Goal: Task Accomplishment & Management: Use online tool/utility

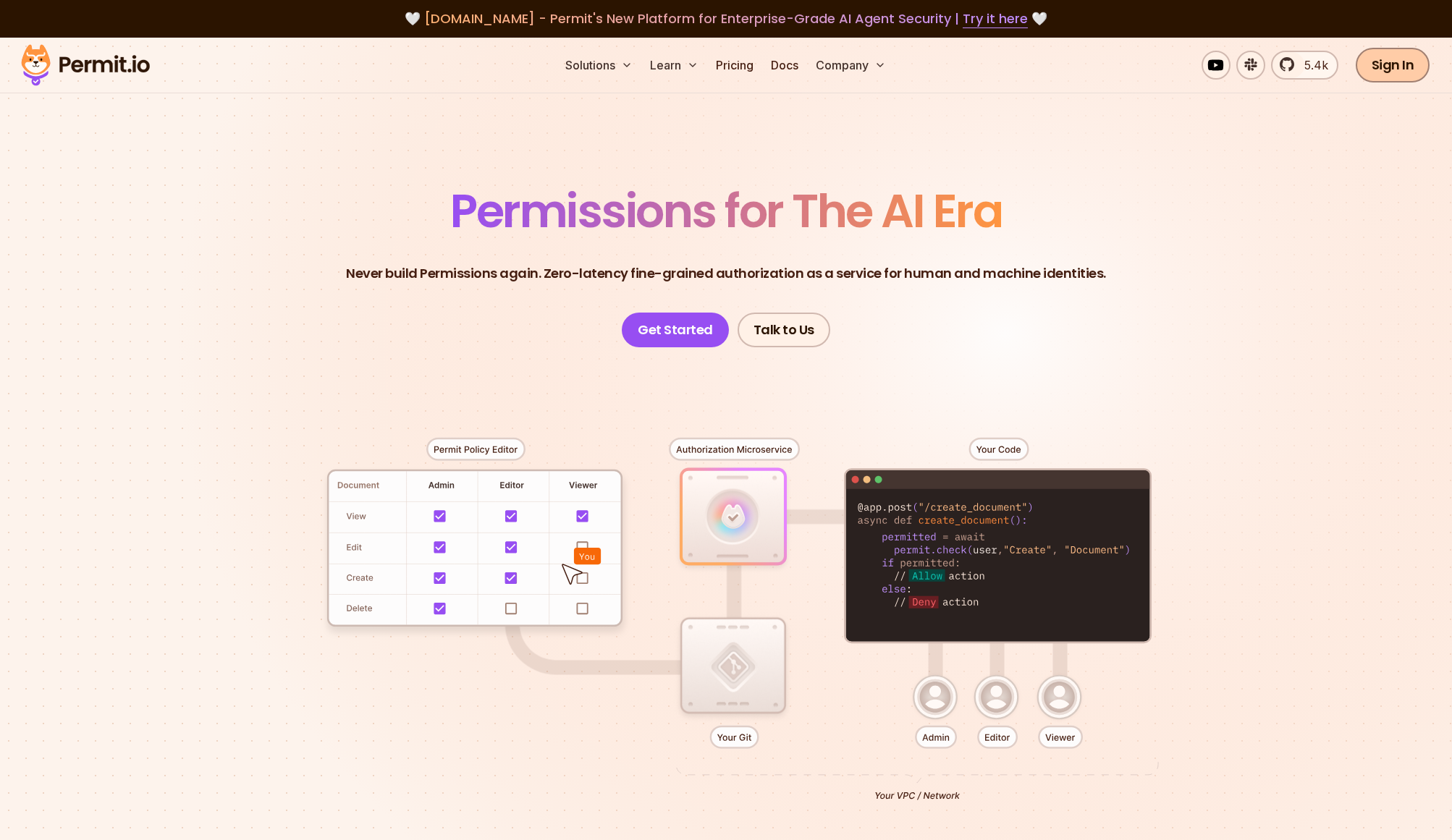
click at [1402, 67] on link "Sign In" at bounding box center [1394, 65] width 75 height 35
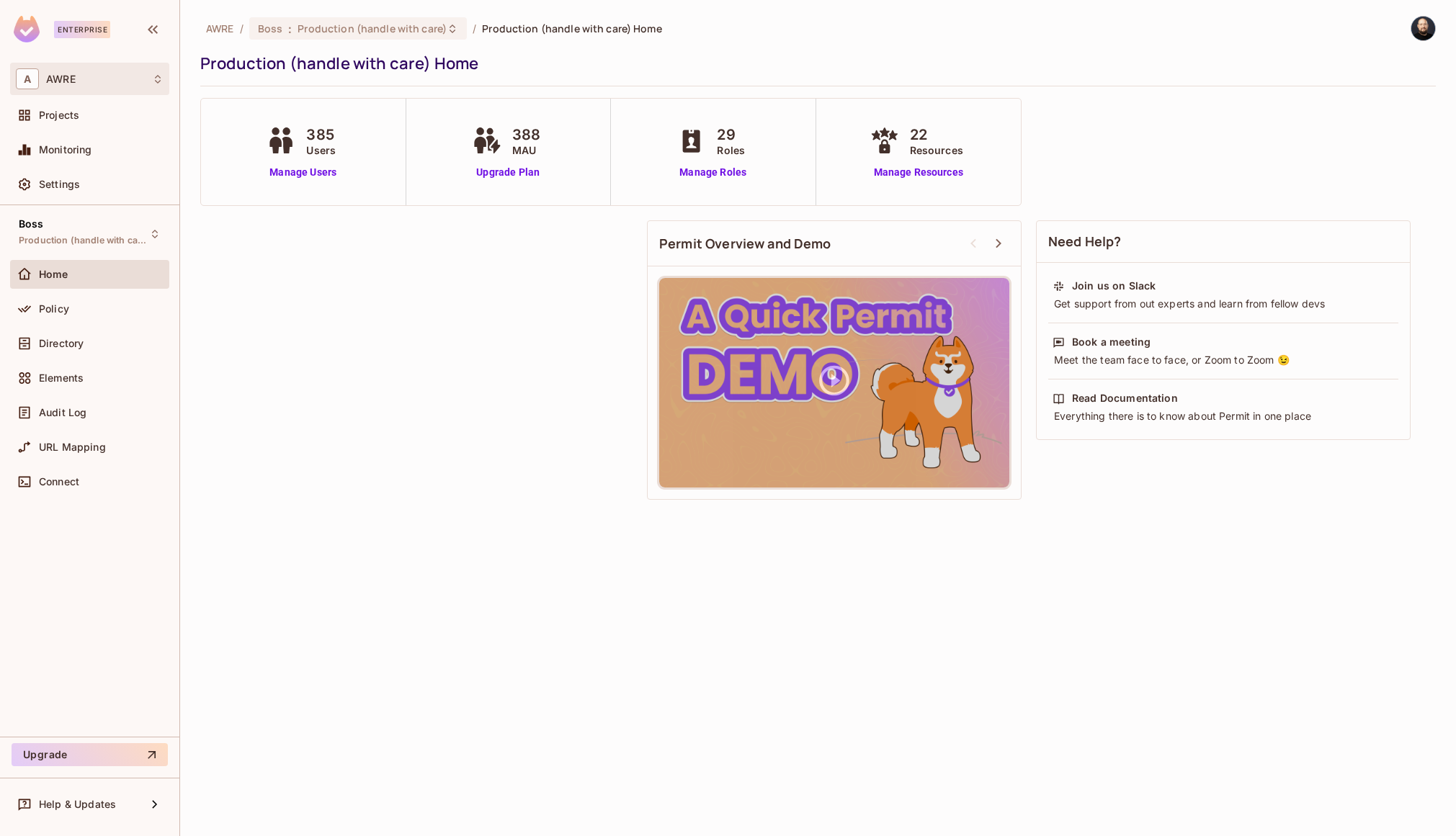
click at [70, 74] on span "AWRE" at bounding box center [61, 79] width 30 height 12
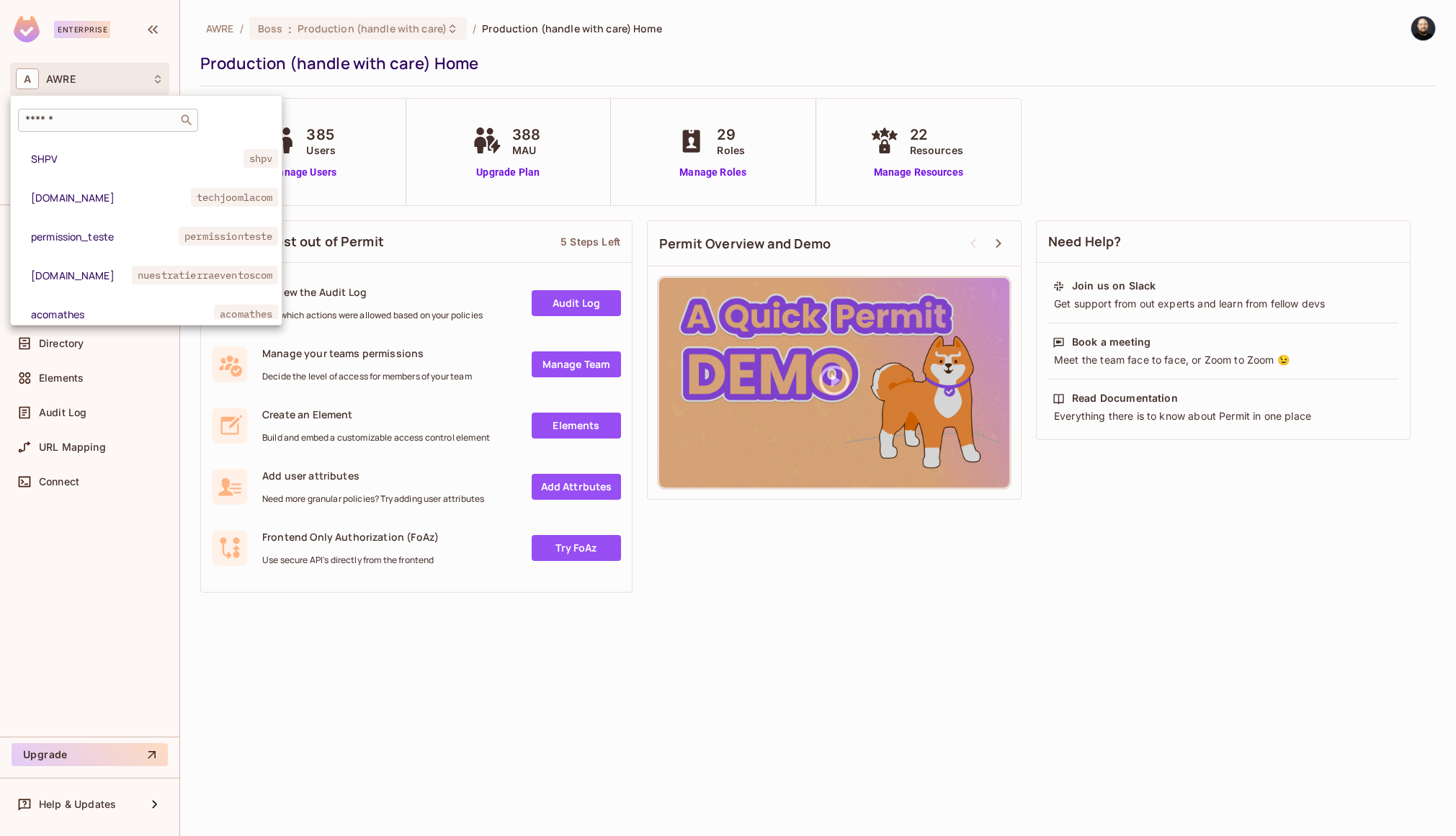
click at [109, 117] on input "text" at bounding box center [98, 120] width 151 height 14
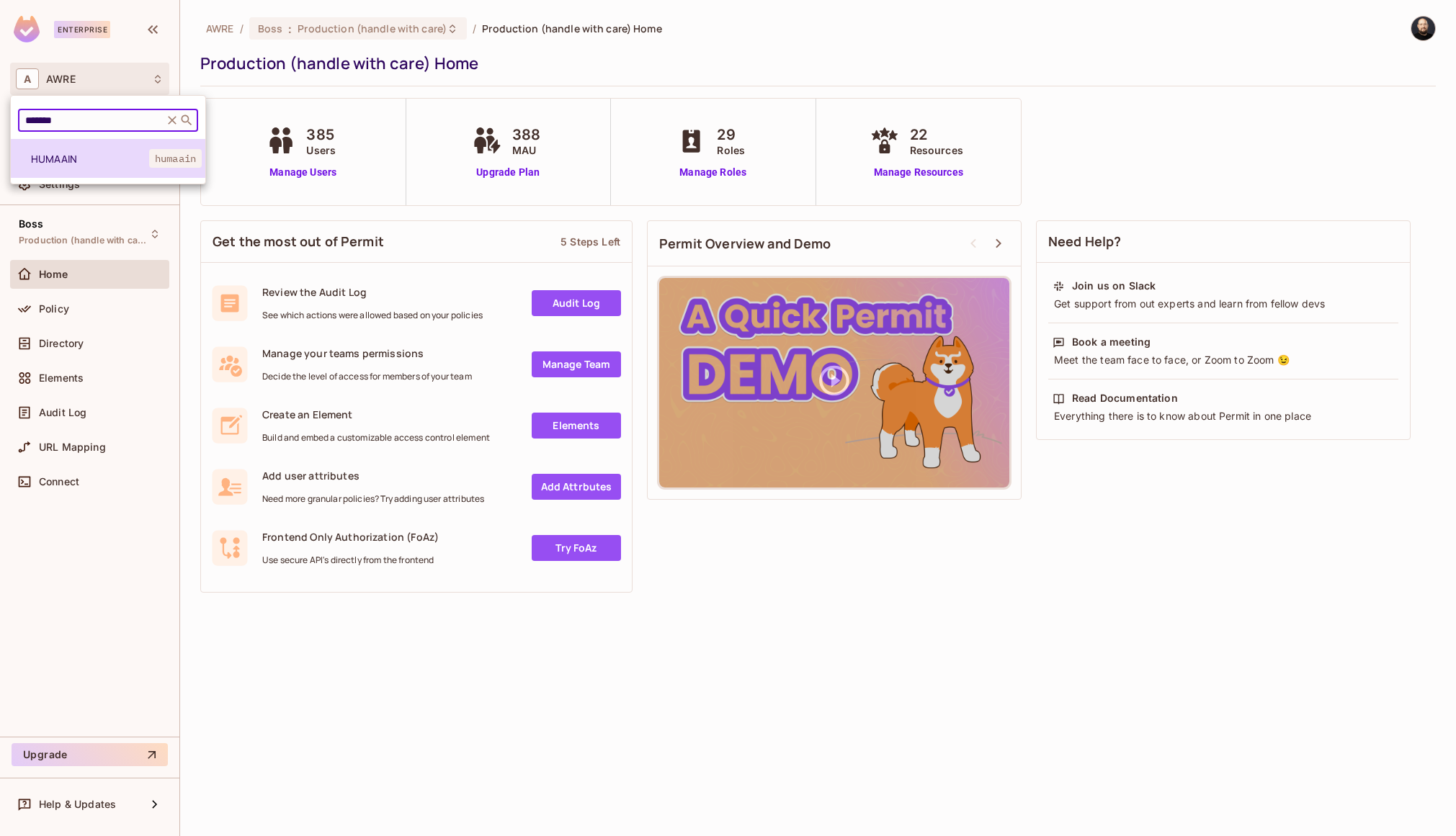
type input "*******"
click at [96, 157] on span "HUMAAIN" at bounding box center [89, 159] width 118 height 14
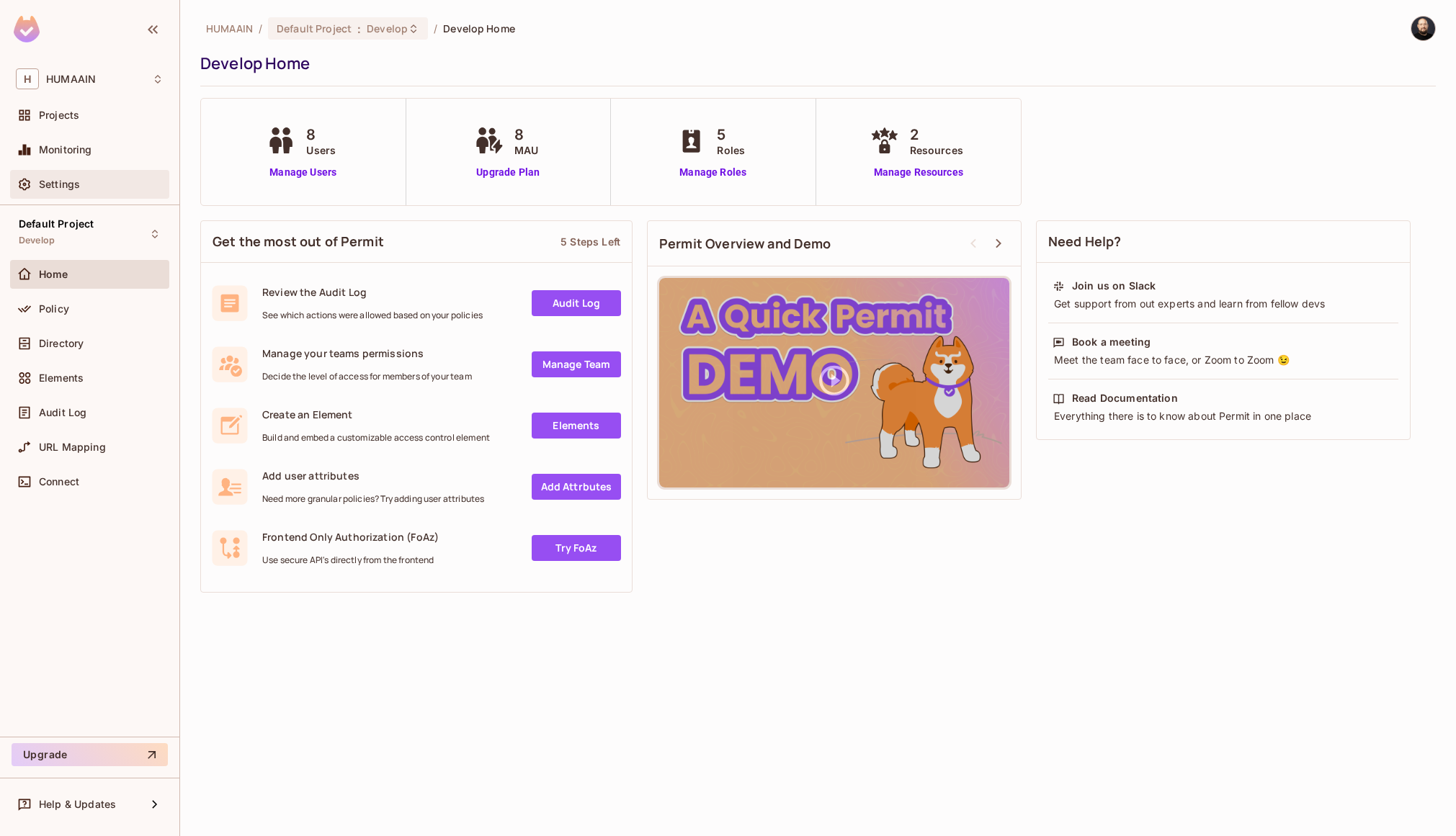
click at [99, 192] on div "Settings" at bounding box center [89, 184] width 148 height 17
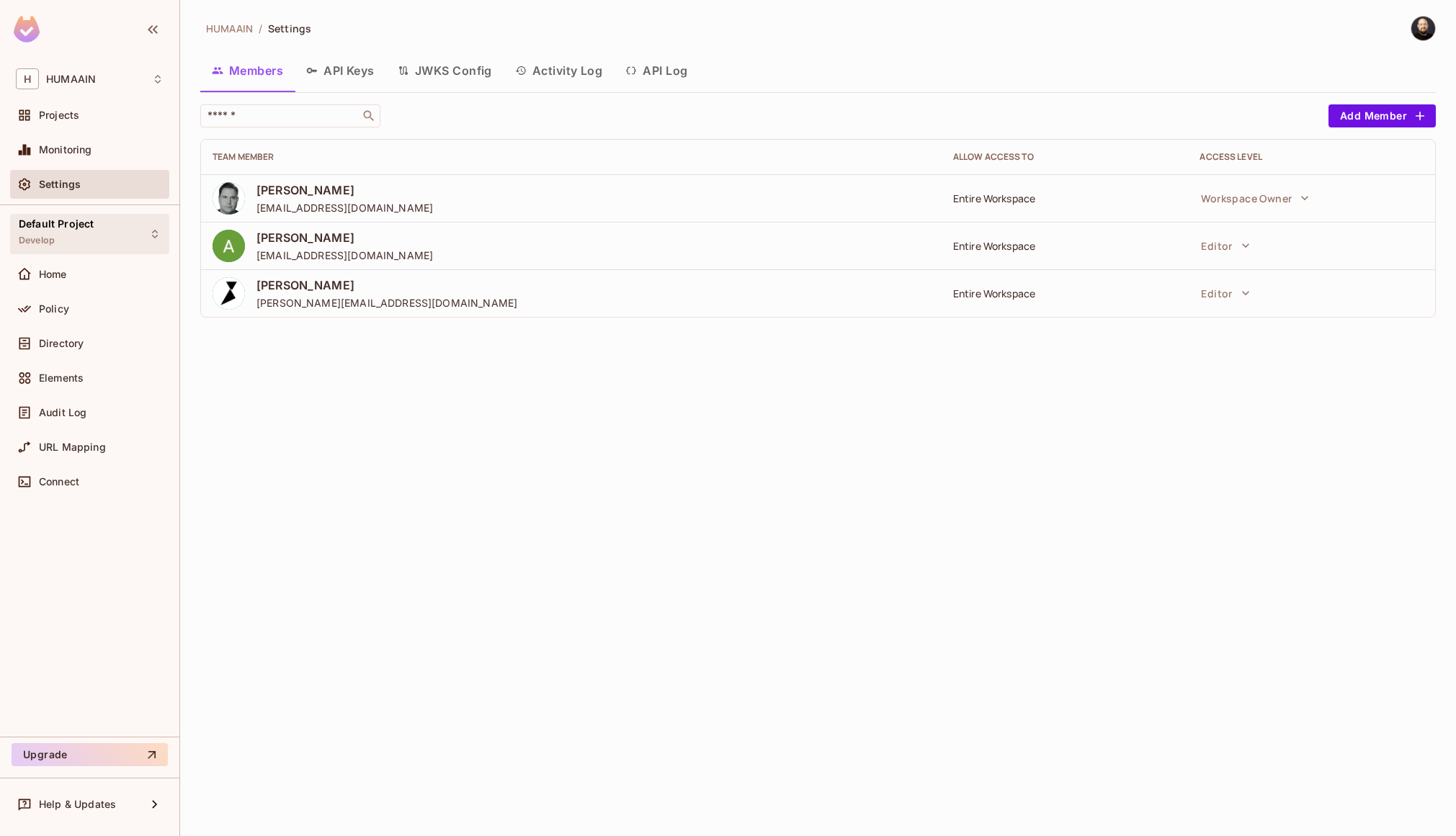
click at [84, 244] on div "Default Project Develop" at bounding box center [56, 233] width 75 height 31
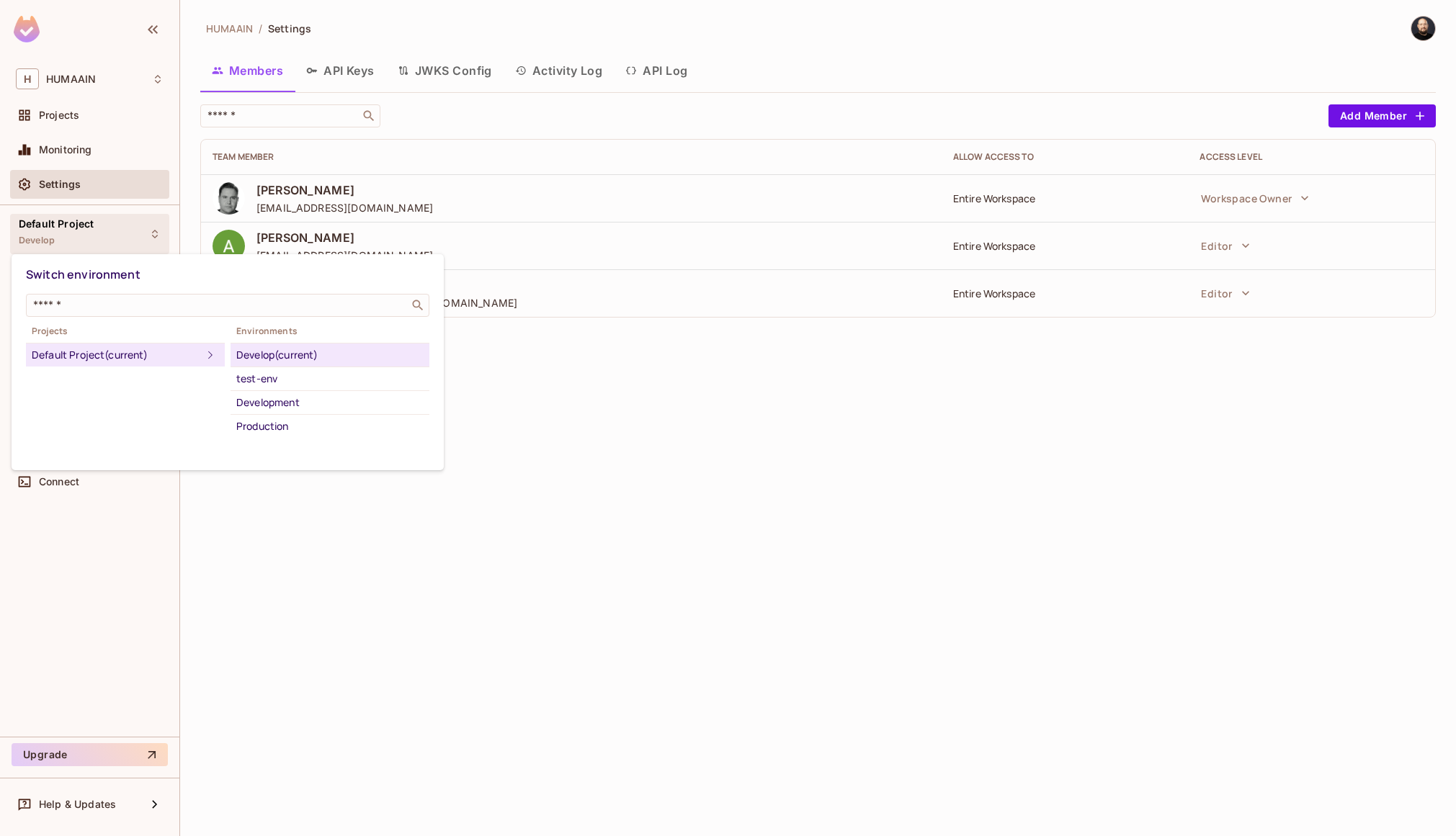
click at [1227, 227] on div at bounding box center [728, 418] width 1456 height 836
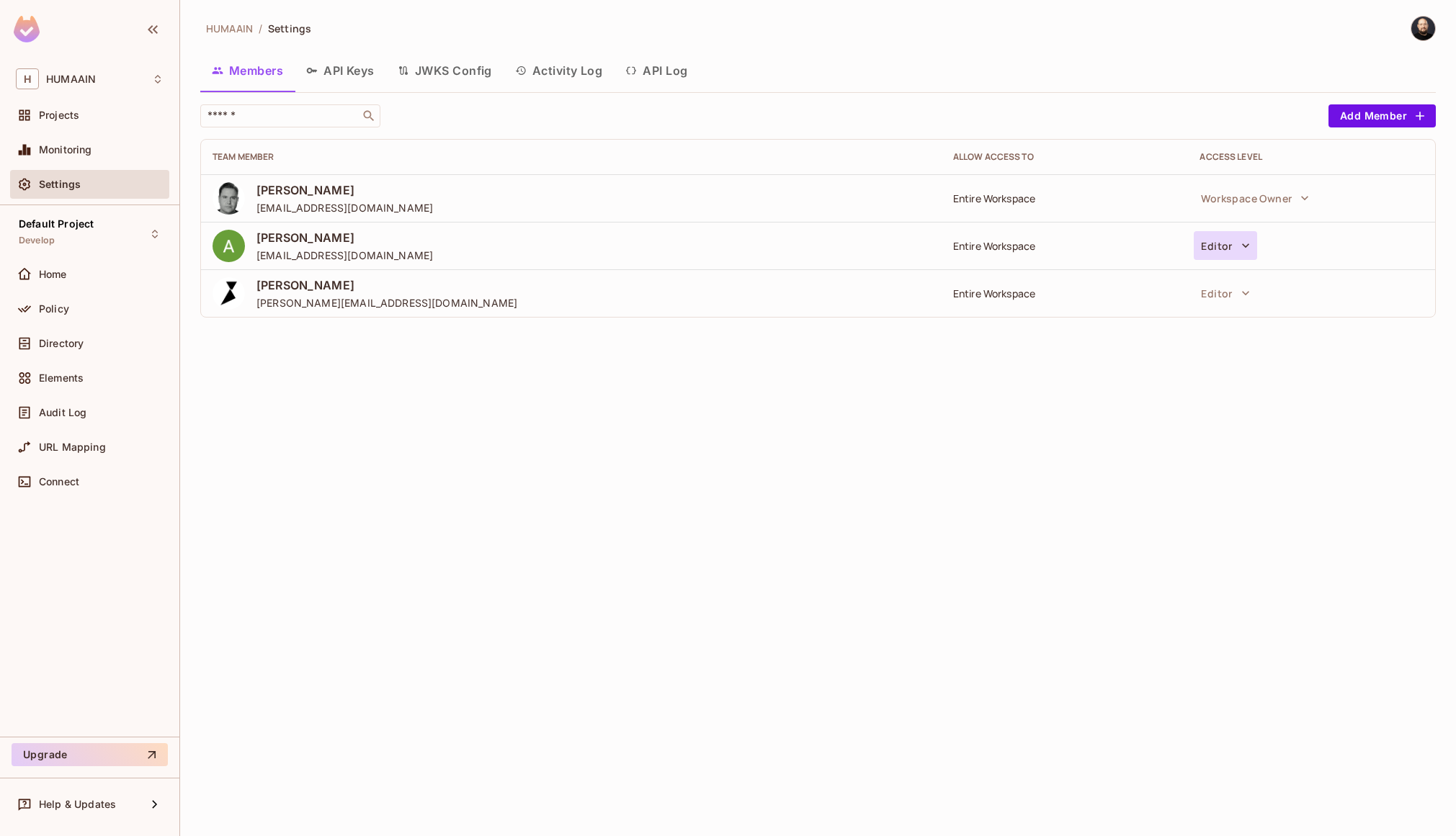
click at [1224, 243] on button "Editor" at bounding box center [1225, 246] width 63 height 29
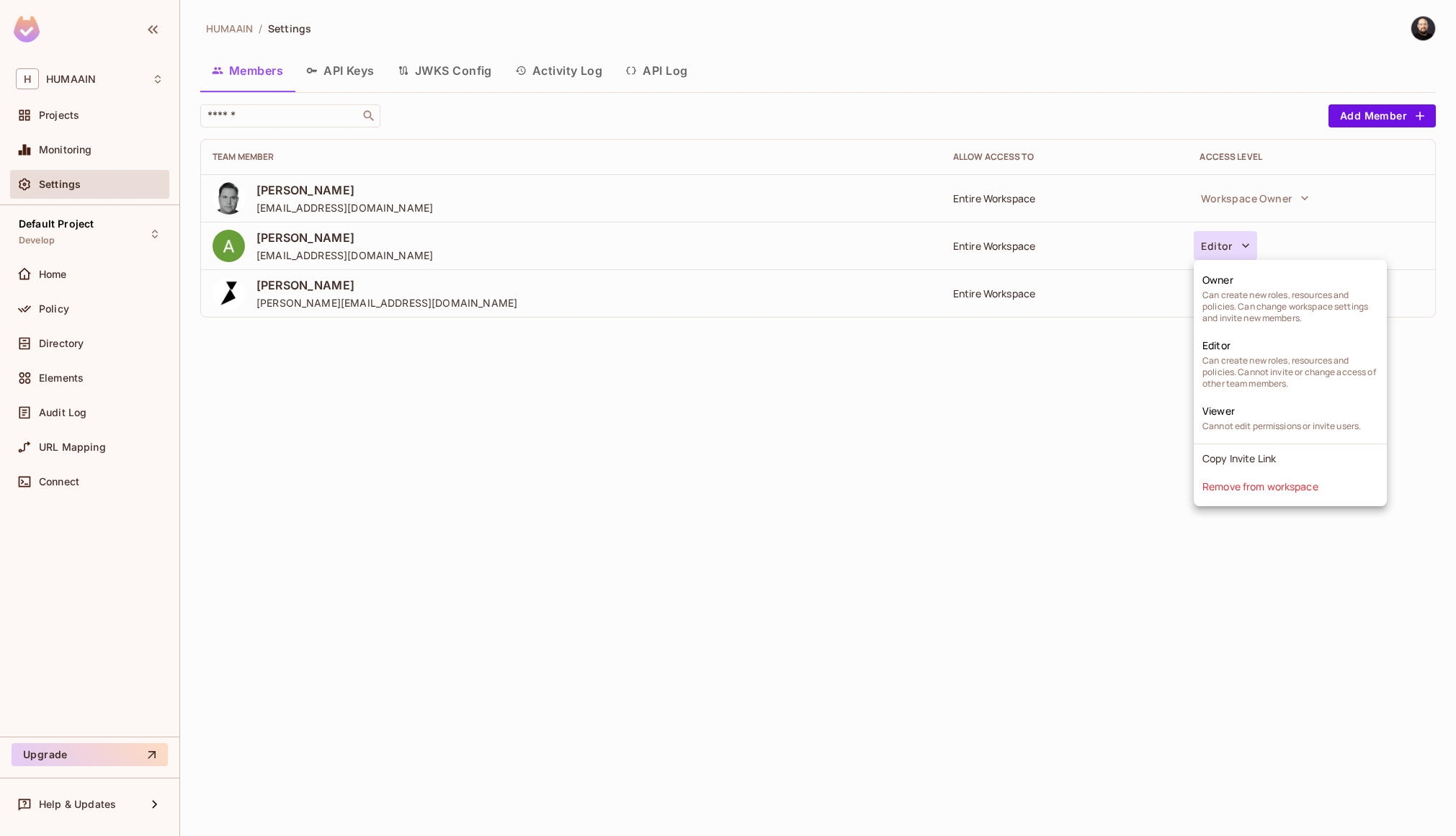
click at [140, 58] on div at bounding box center [728, 418] width 1456 height 836
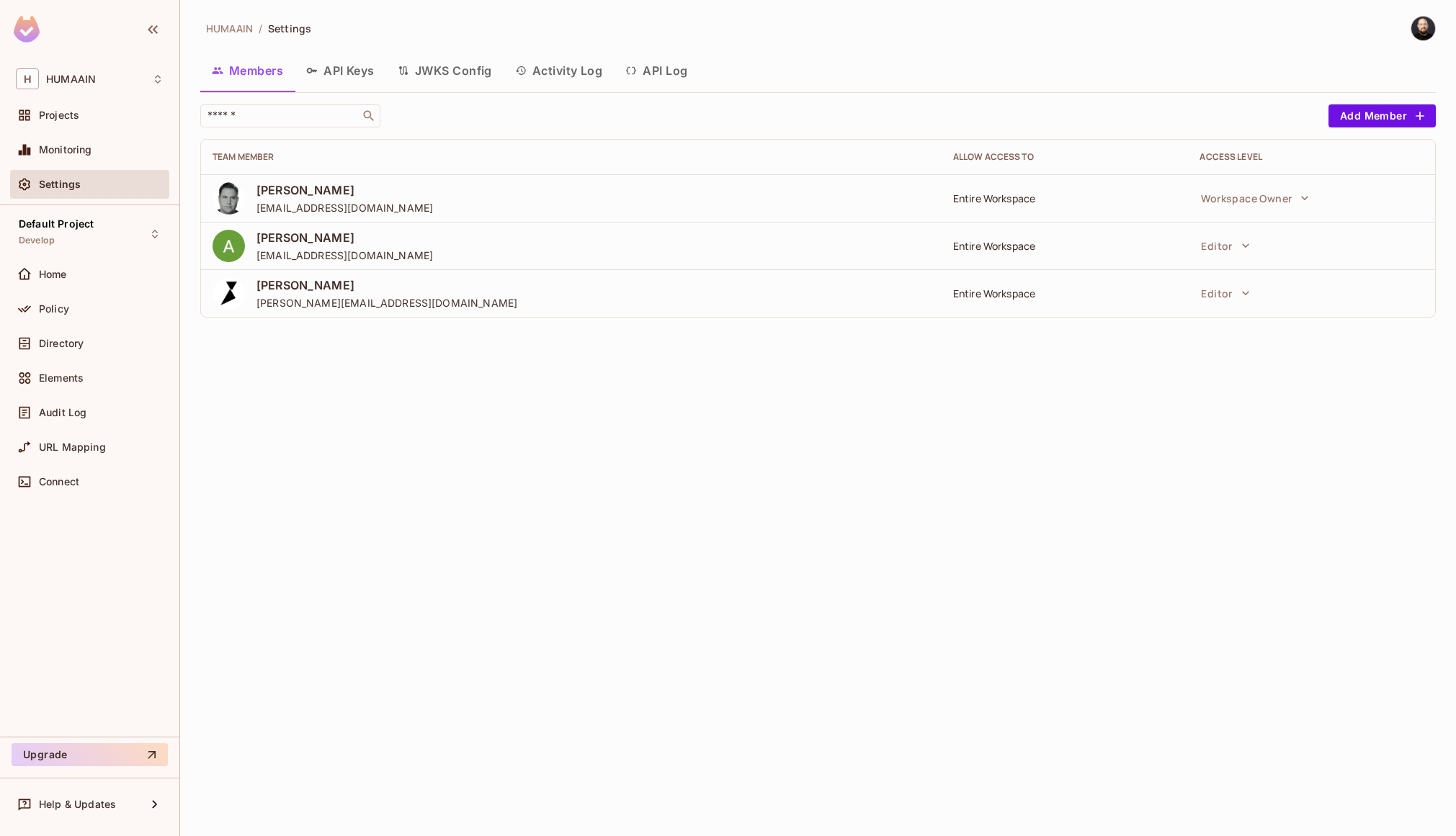
click at [120, 64] on div "Owner Can create new roles, resources and policies. Can change workspace settin…" at bounding box center [728, 418] width 1456 height 836
click at [118, 69] on div "H HUMAAIN" at bounding box center [89, 79] width 148 height 21
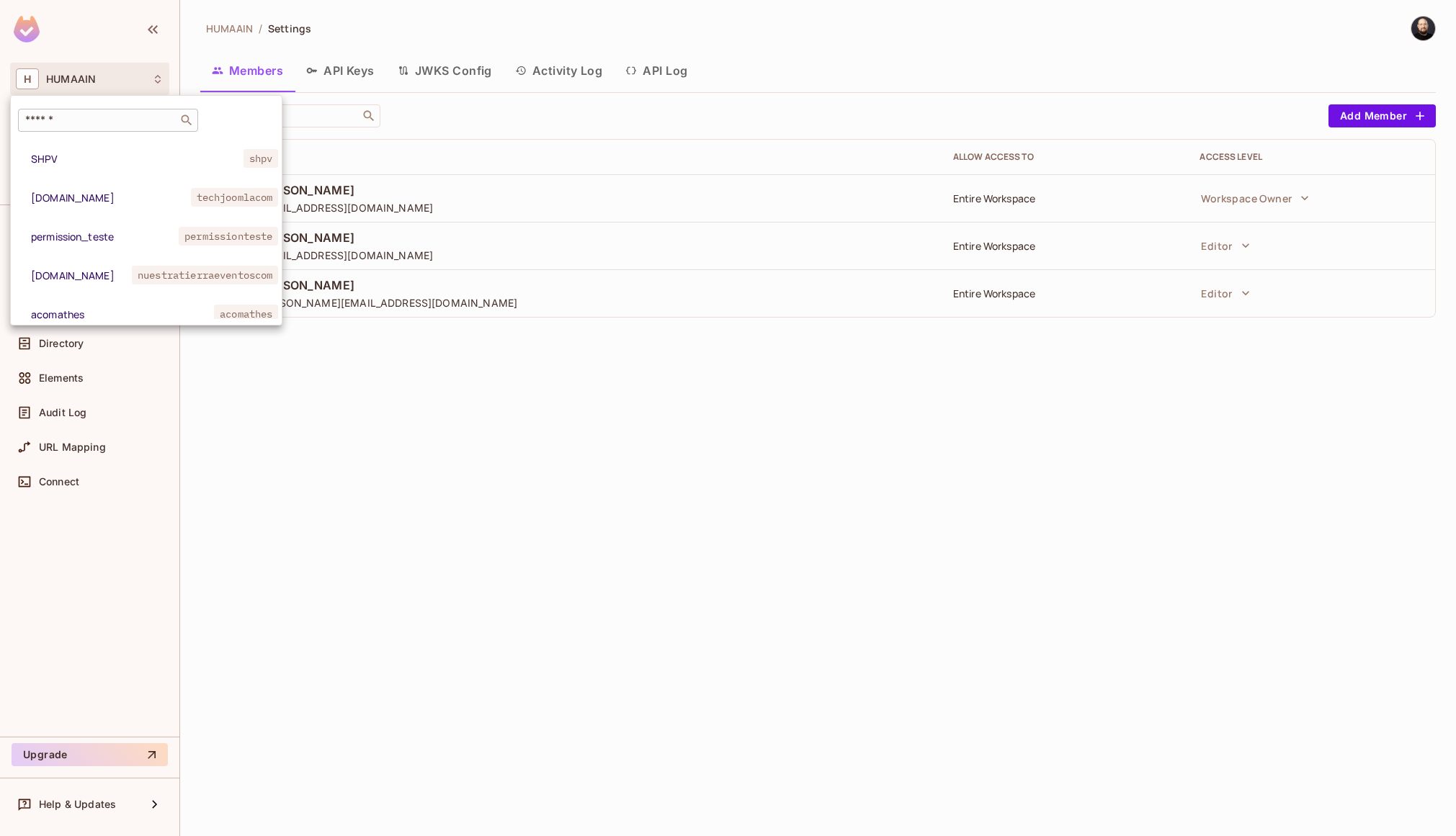
click at [115, 112] on div "​" at bounding box center [108, 121] width 180 height 23
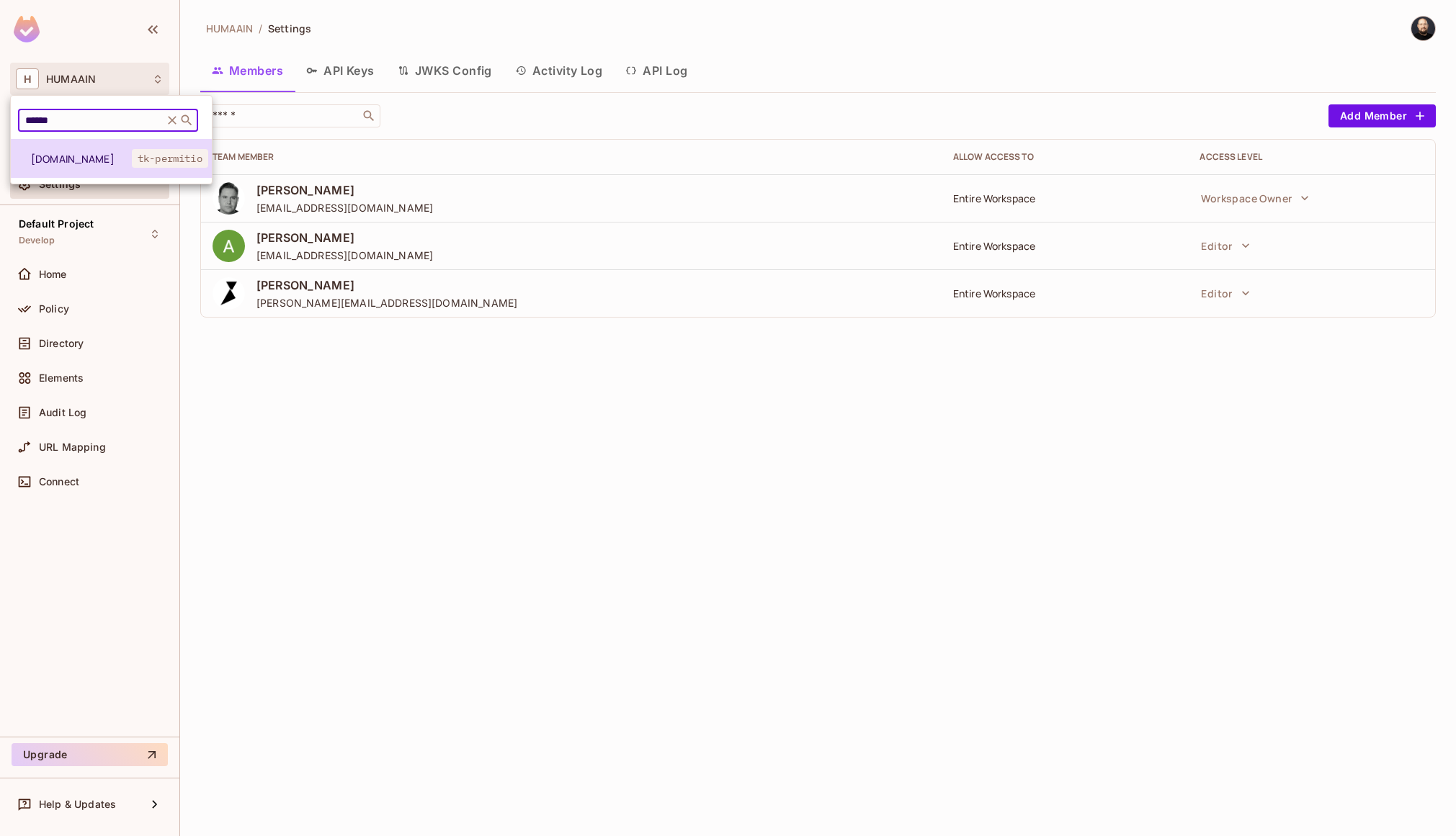
type input "******"
click at [83, 160] on span "tk-permit.io" at bounding box center [81, 159] width 101 height 14
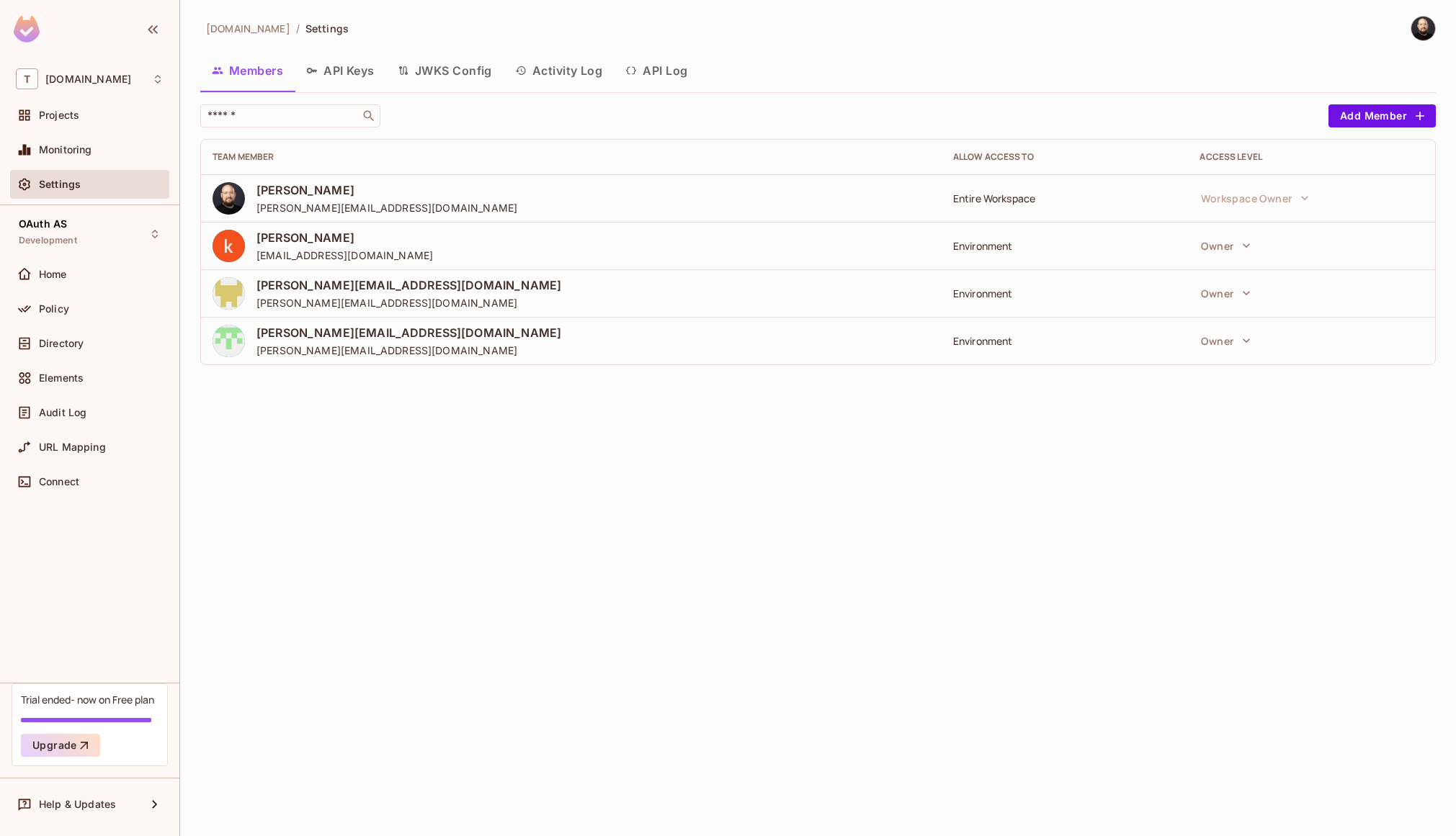
click at [64, 193] on div "Settings" at bounding box center [89, 184] width 148 height 17
drag, startPoint x: 904, startPoint y: 188, endPoint x: 1120, endPoint y: 189, distance: 216.0
click at [1056, 192] on tr "Thomas kirk thomas@permit.io Entire Workspace Workspace Owner" at bounding box center [818, 198] width 1234 height 47
click at [1228, 249] on button "Owner" at bounding box center [1226, 246] width 65 height 29
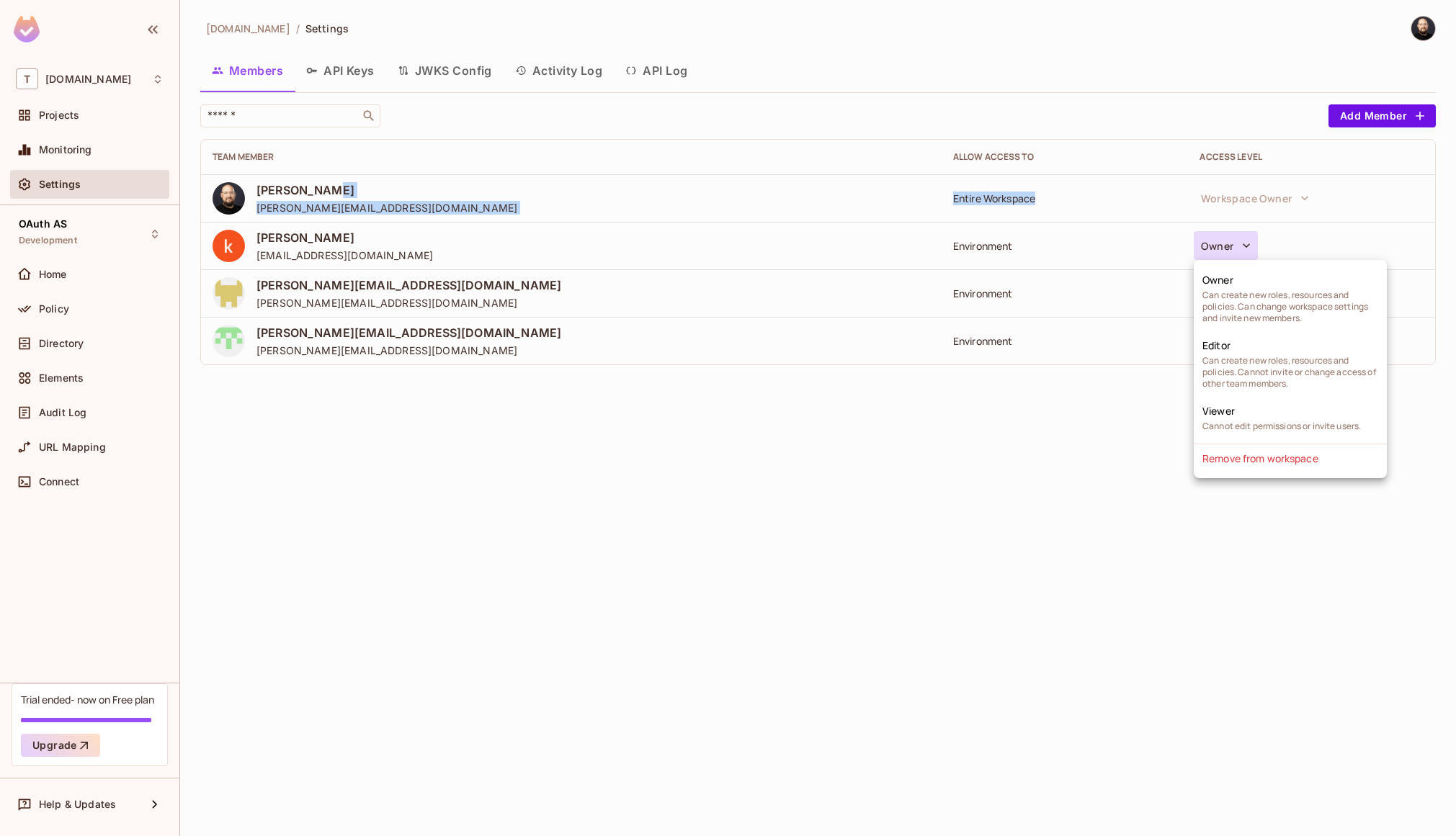
click at [65, 189] on div at bounding box center [728, 418] width 1456 height 836
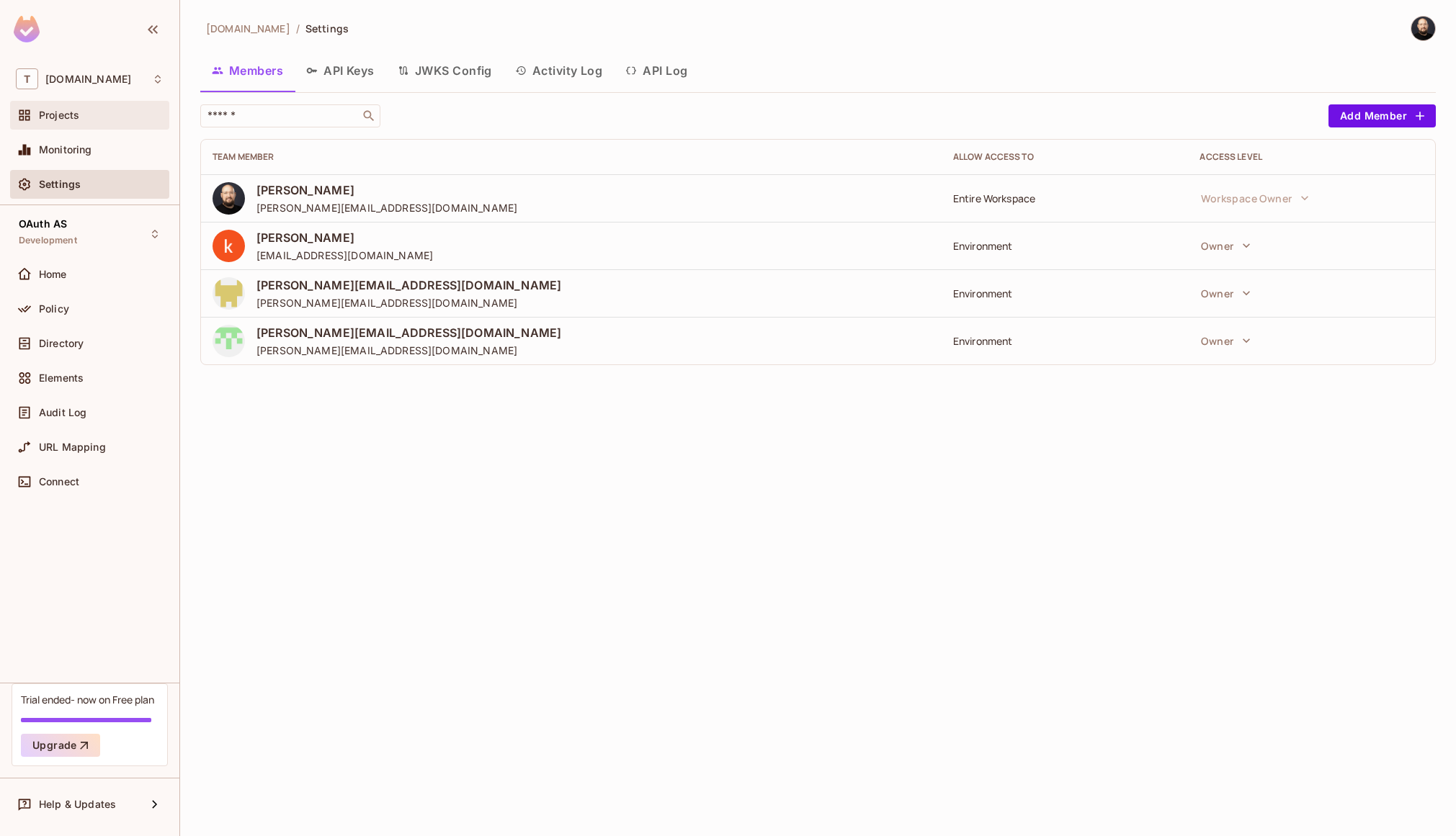
click at [92, 126] on div "Projects" at bounding box center [89, 115] width 160 height 29
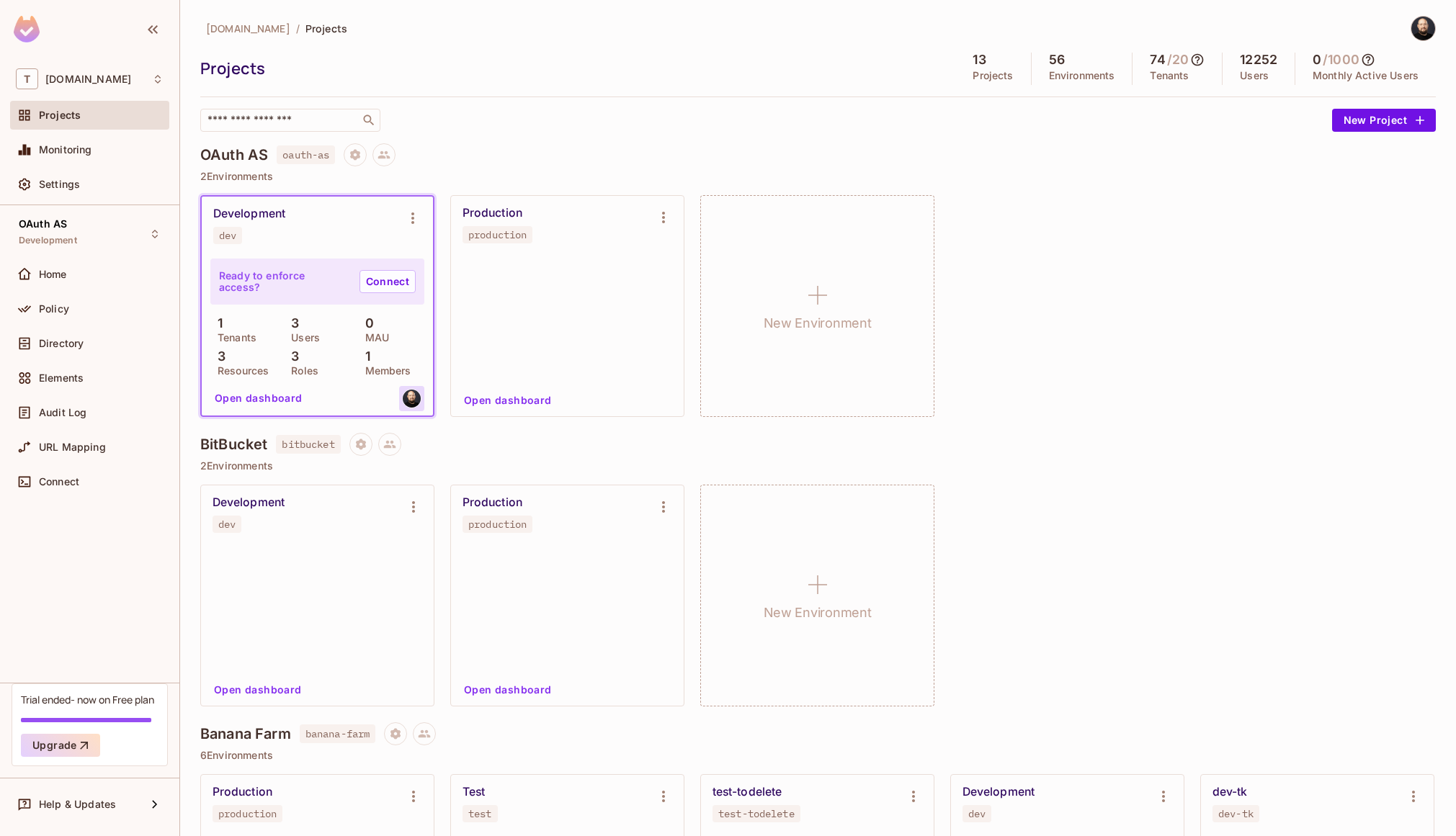
click at [419, 398] on img at bounding box center [412, 399] width 18 height 18
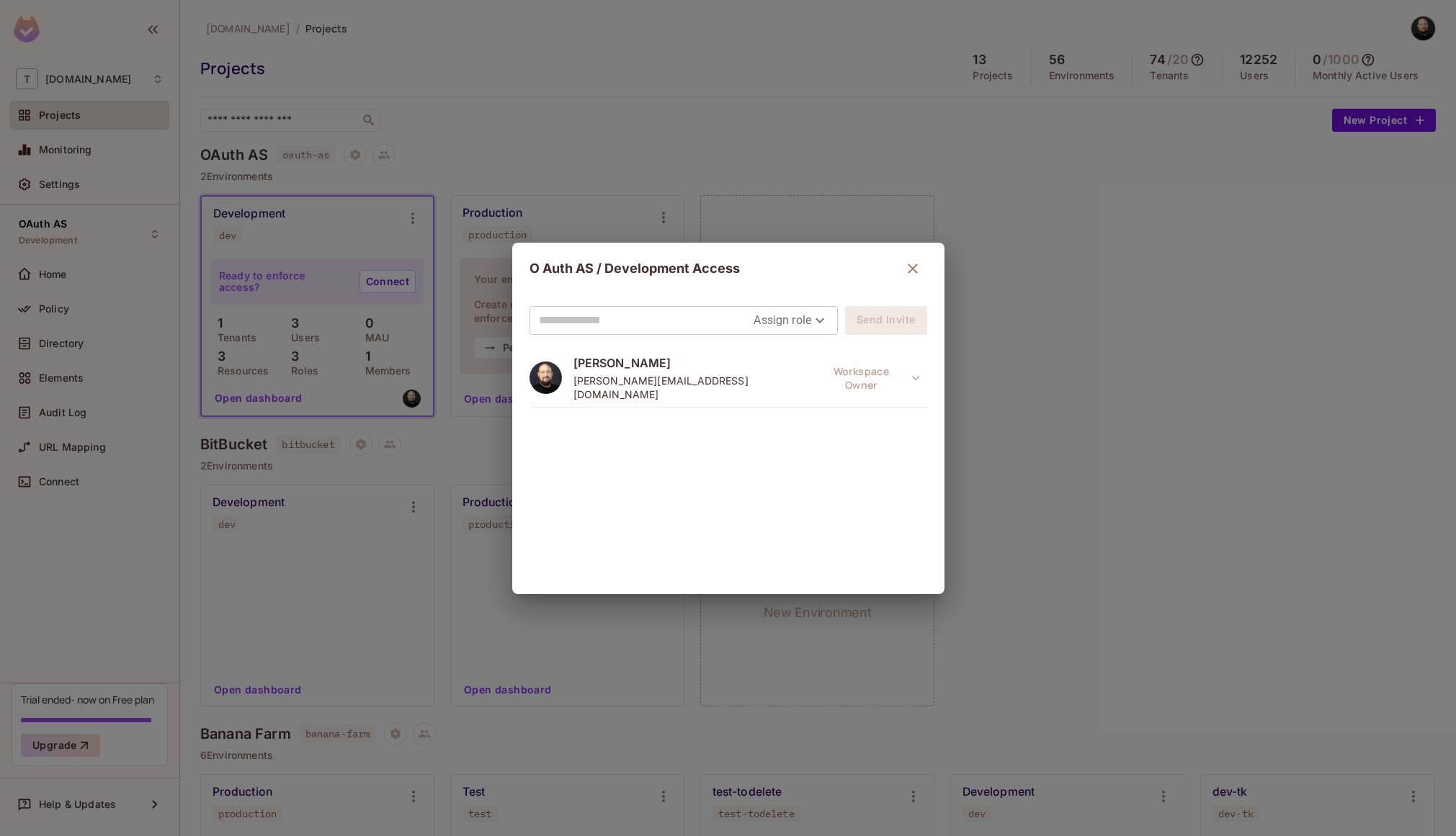
click at [614, 318] on input "text" at bounding box center [647, 321] width 215 height 23
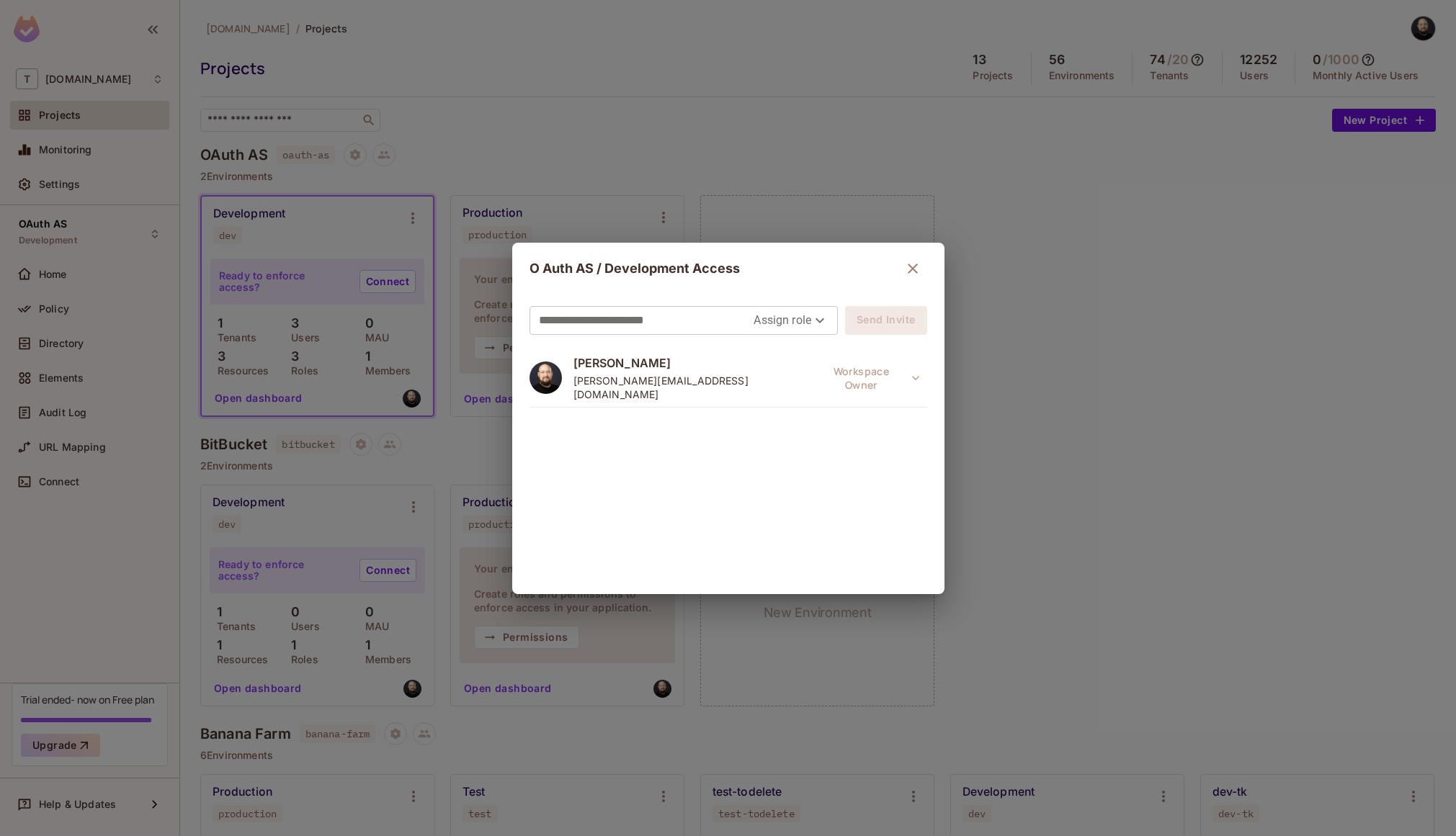
type input "**********"
click at [774, 319] on body "T tk-permit.io Projects Monitoring Settings OAuth AS Development Home Policy Di…" at bounding box center [728, 418] width 1456 height 836
click at [1085, 327] on div at bounding box center [728, 418] width 1456 height 836
click at [816, 322] on body "T tk-permit.io Projects Monitoring Settings OAuth AS Development Home Policy Di…" at bounding box center [728, 418] width 1456 height 836
click at [130, 153] on div at bounding box center [728, 418] width 1456 height 836
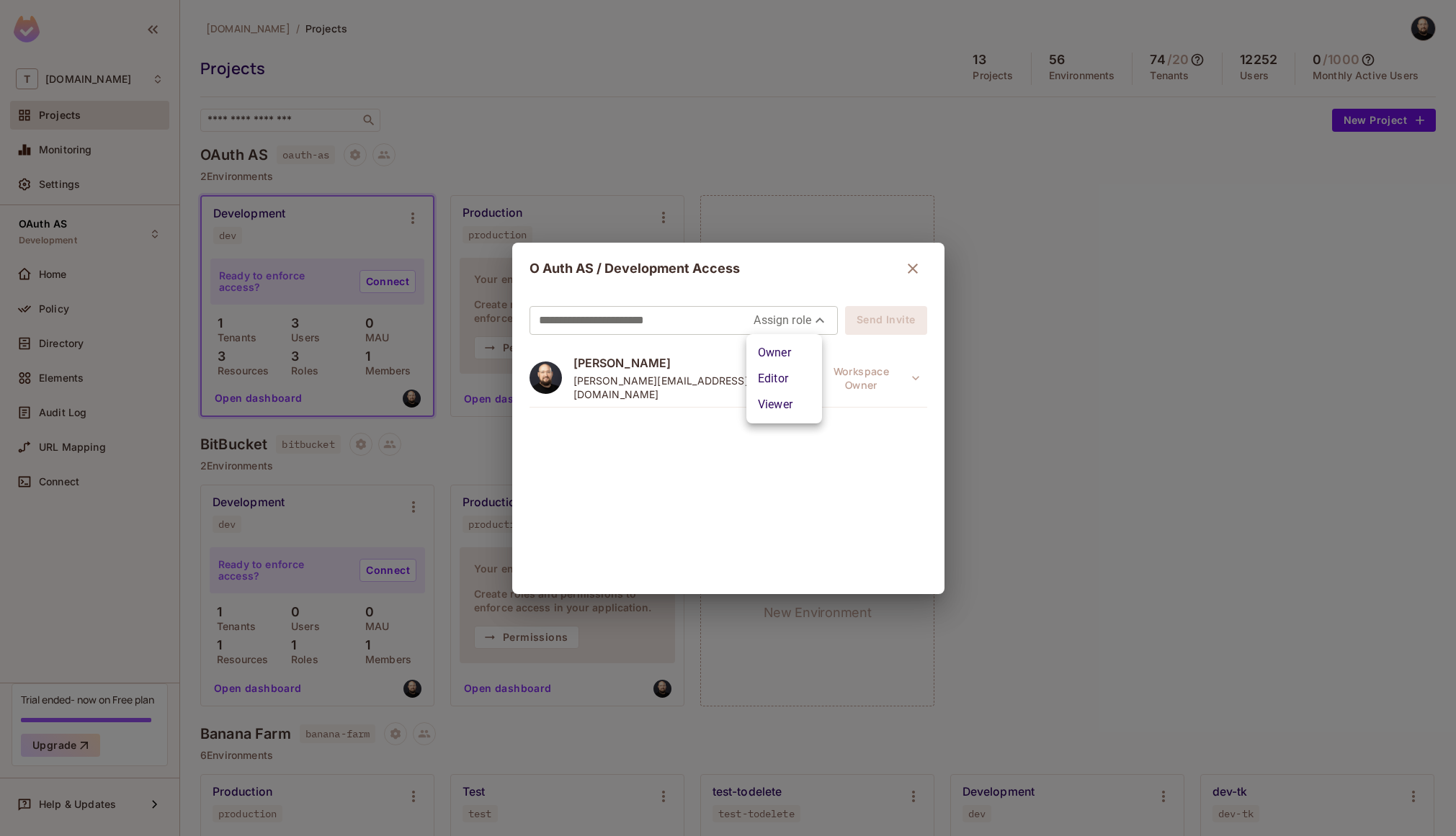
click at [791, 316] on body "T tk-permit.io Projects Monitoring Settings OAuth AS Development Home Policy Di…" at bounding box center [728, 418] width 1456 height 836
click at [783, 377] on li "Editor" at bounding box center [783, 379] width 75 height 26
type input "*****"
click at [616, 321] on input "**********" at bounding box center [659, 321] width 240 height 23
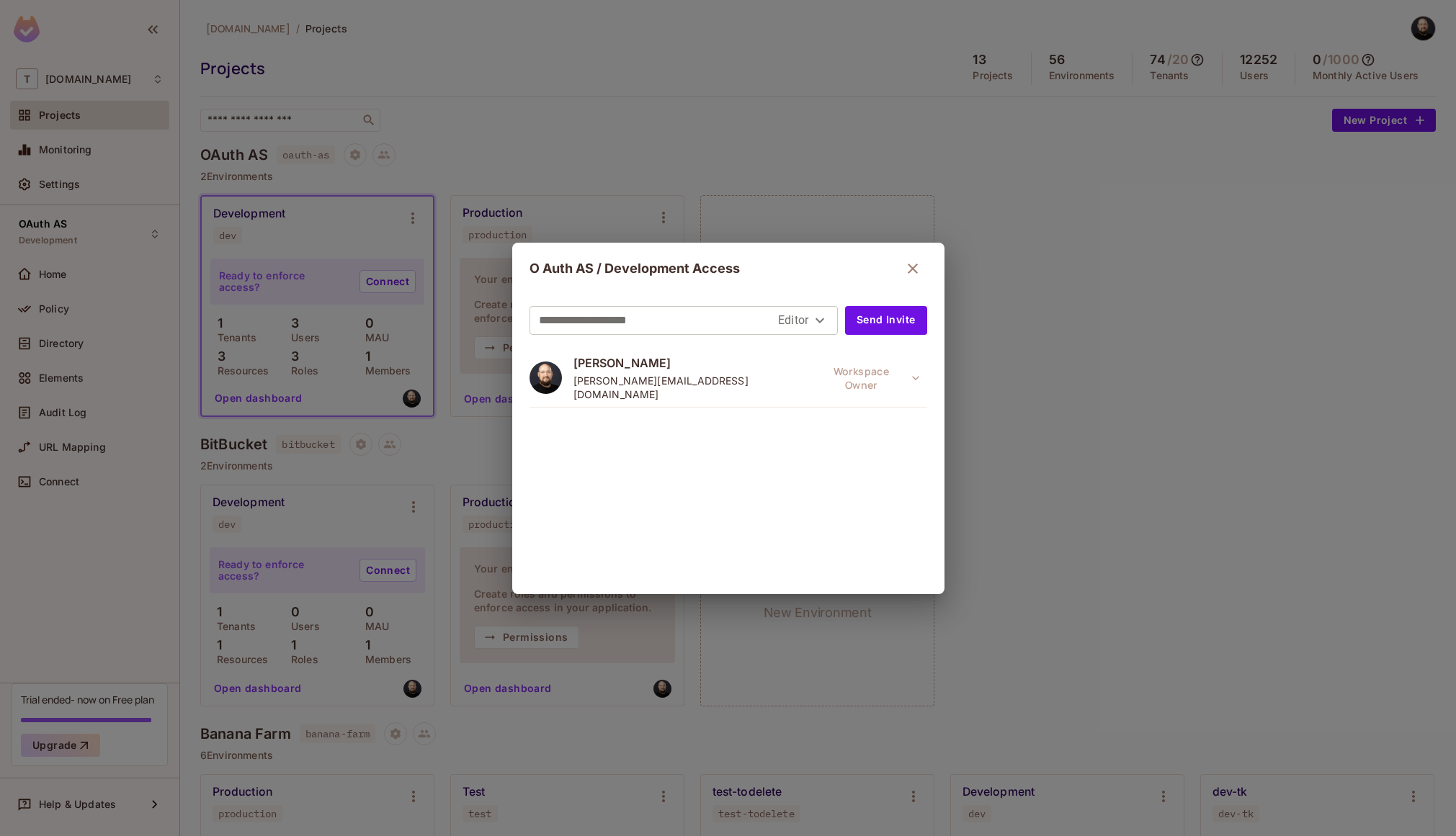
type input "**********"
drag, startPoint x: 714, startPoint y: 274, endPoint x: 578, endPoint y: 256, distance: 137.2
click at [584, 251] on h2 "O Auth AS / Development Access" at bounding box center [728, 269] width 433 height 52
click at [572, 260] on div "O Auth AS / Development Access" at bounding box center [728, 268] width 398 height 29
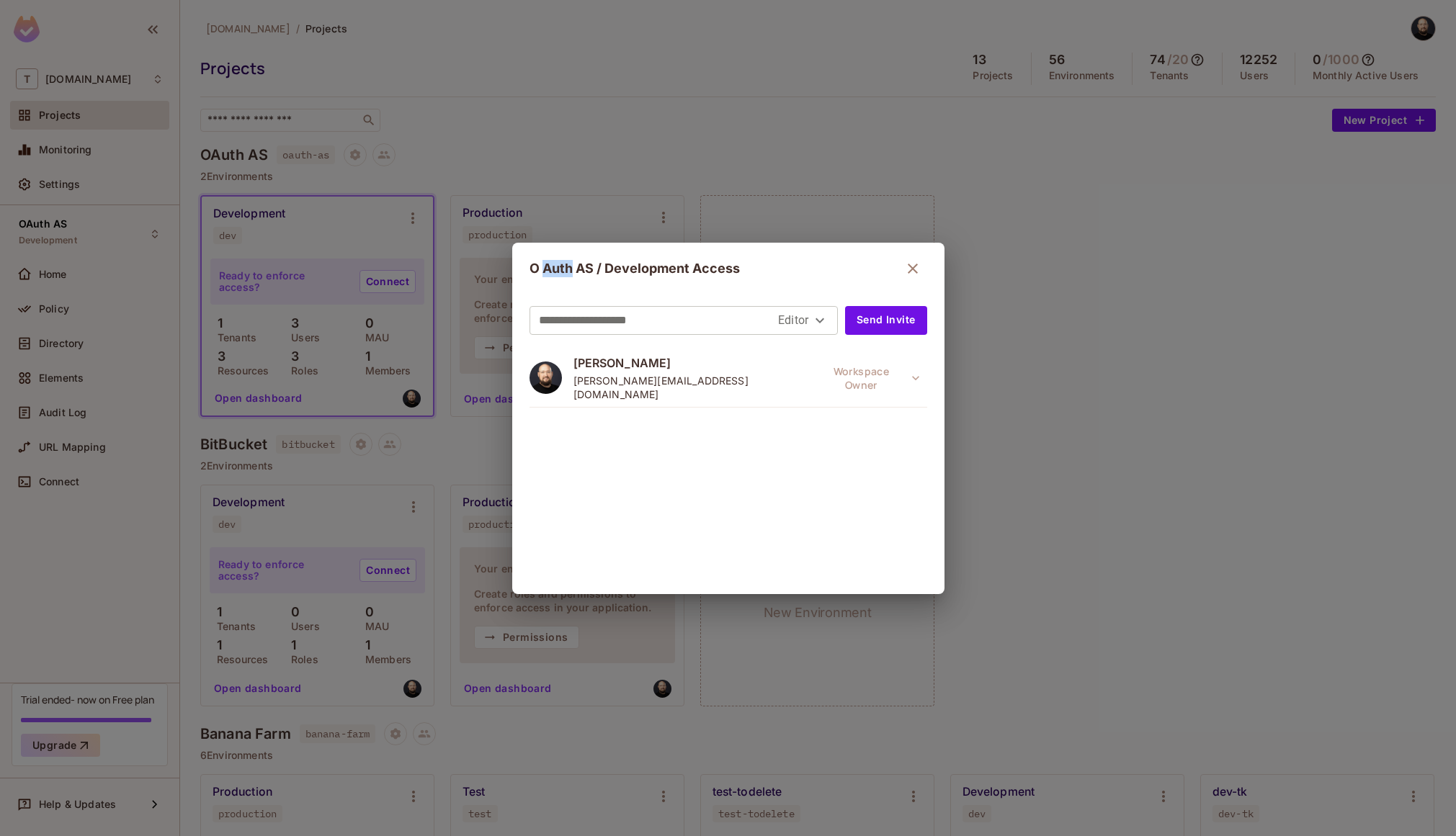
click at [910, 273] on icon "button" at bounding box center [912, 268] width 17 height 17
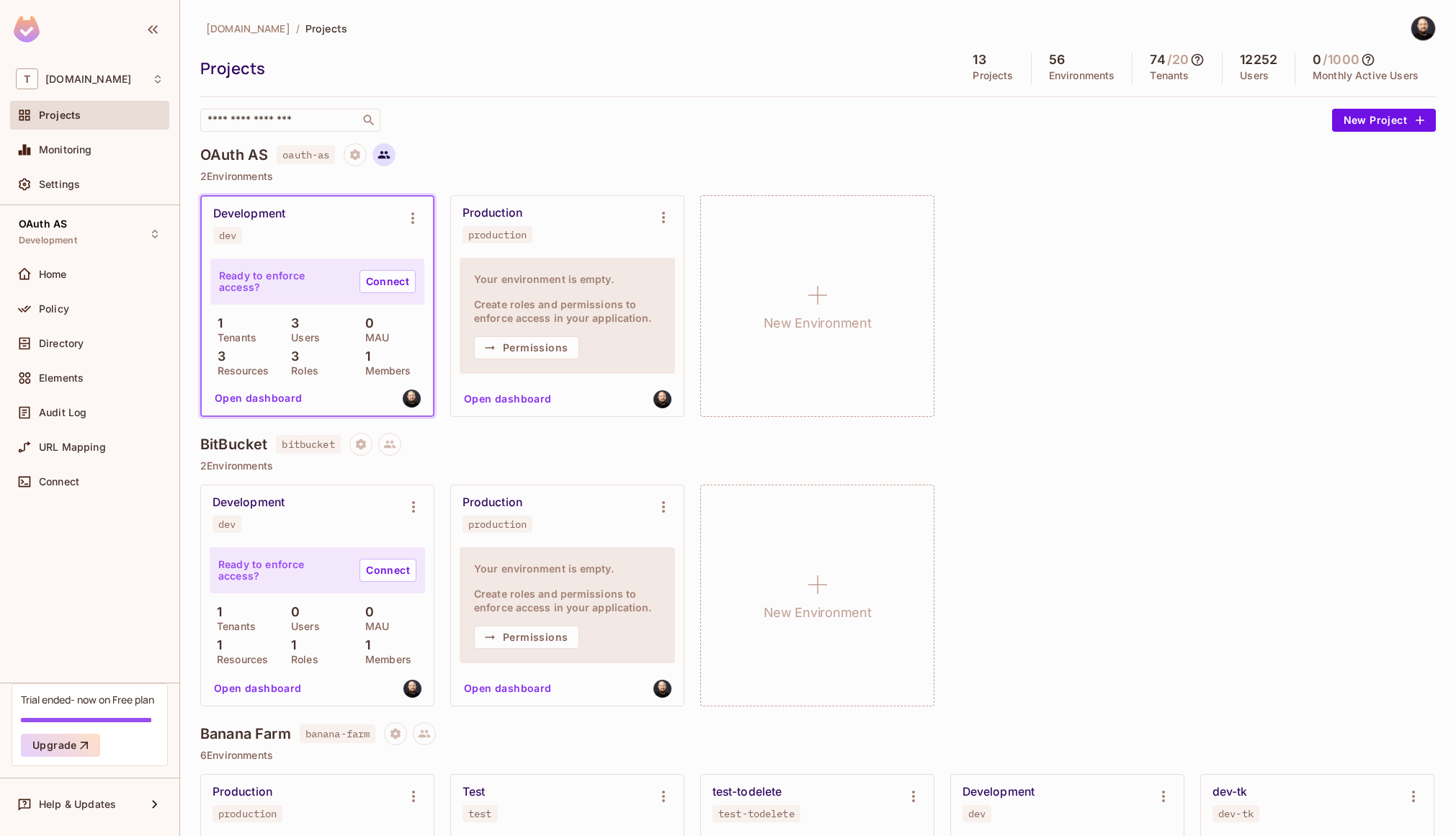
click at [390, 155] on icon at bounding box center [384, 155] width 12 height 8
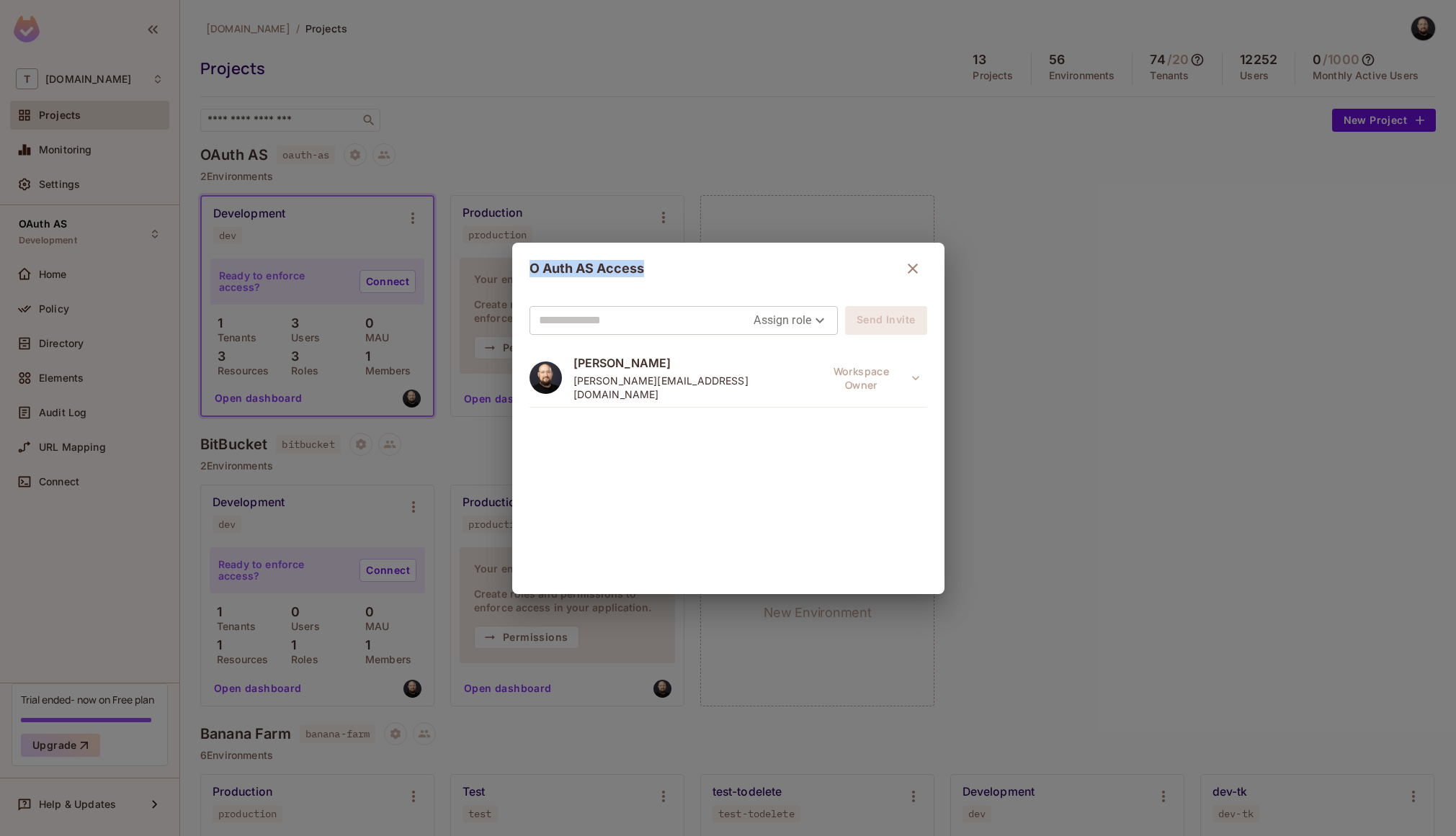
drag, startPoint x: 662, startPoint y: 275, endPoint x: 533, endPoint y: 260, distance: 129.9
click at [533, 260] on h2 "O Auth AS Access" at bounding box center [728, 269] width 433 height 52
drag, startPoint x: 62, startPoint y: 131, endPoint x: 39, endPoint y: 160, distance: 37.0
click at [61, 131] on div "O Auth AS Access Assign role Send Invite Thomas kirk thomas@permit.io Workspace…" at bounding box center [728, 418] width 1456 height 836
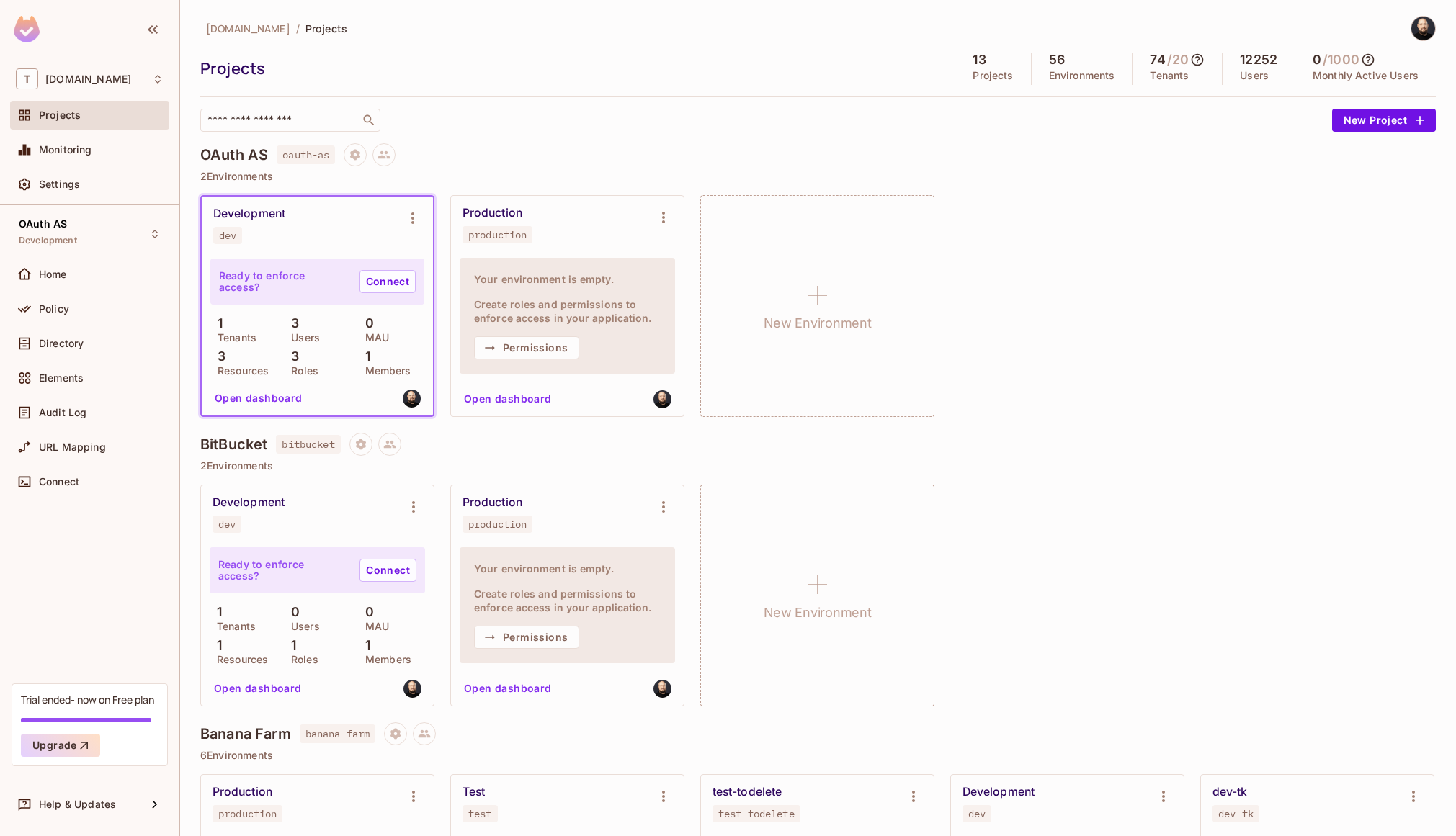
click at [31, 200] on div "Settings" at bounding box center [89, 188] width 160 height 35
click at [38, 188] on div at bounding box center [27, 184] width 23 height 17
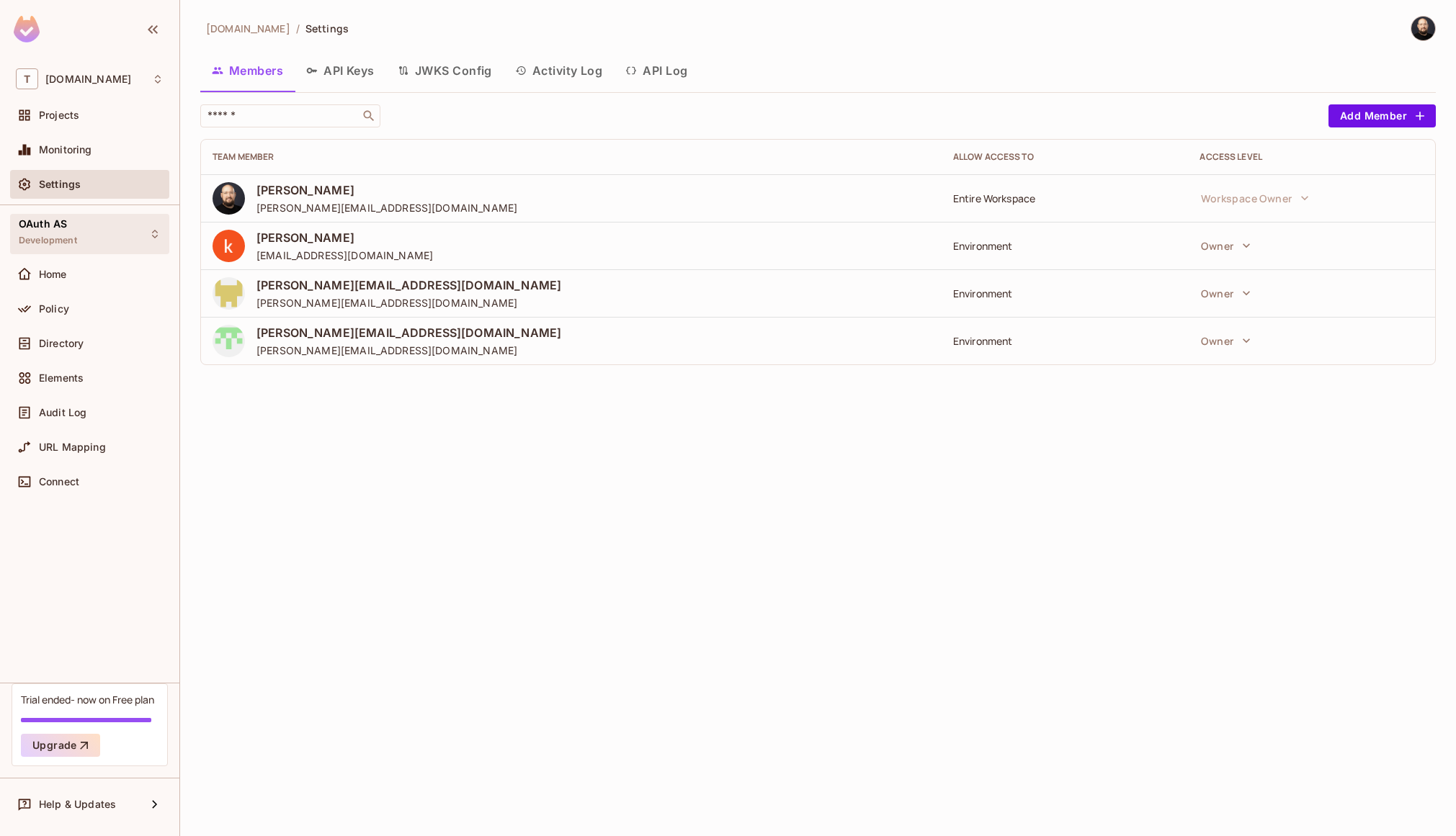
click at [105, 217] on div "OAuth AS Development" at bounding box center [89, 234] width 160 height 40
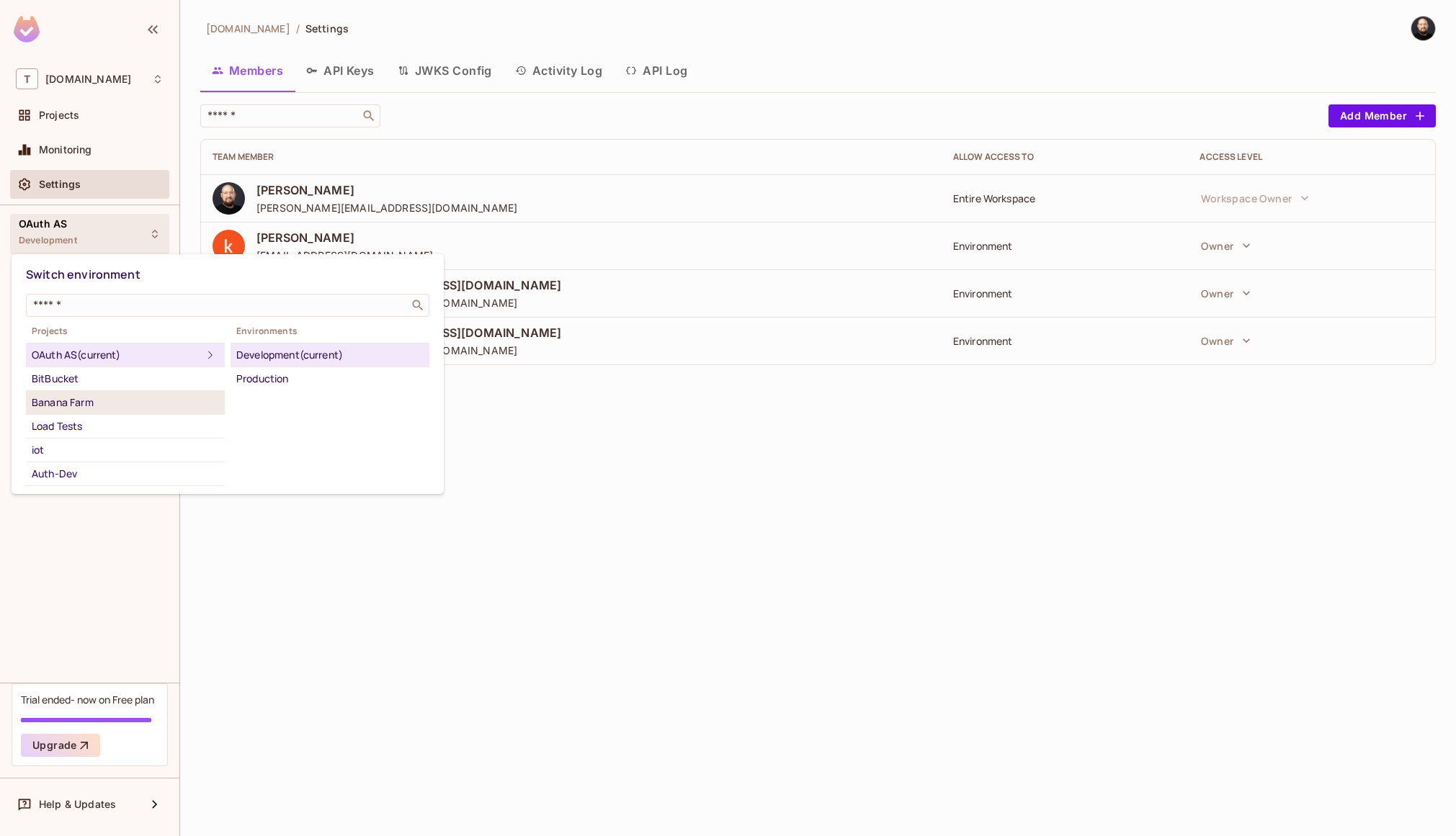
click at [69, 399] on div "Banana Farm" at bounding box center [125, 402] width 187 height 17
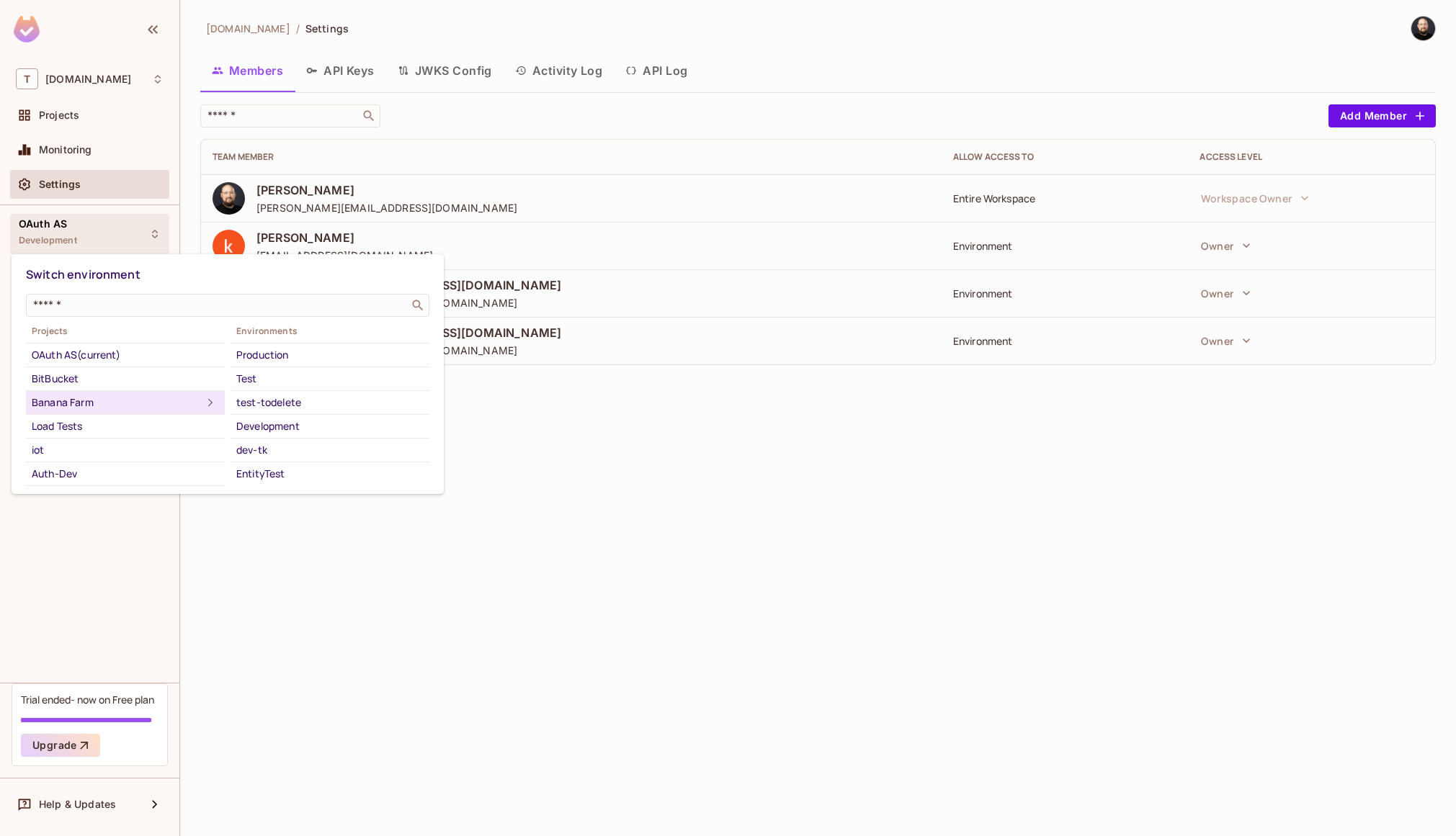
click at [112, 174] on div at bounding box center [728, 418] width 1456 height 836
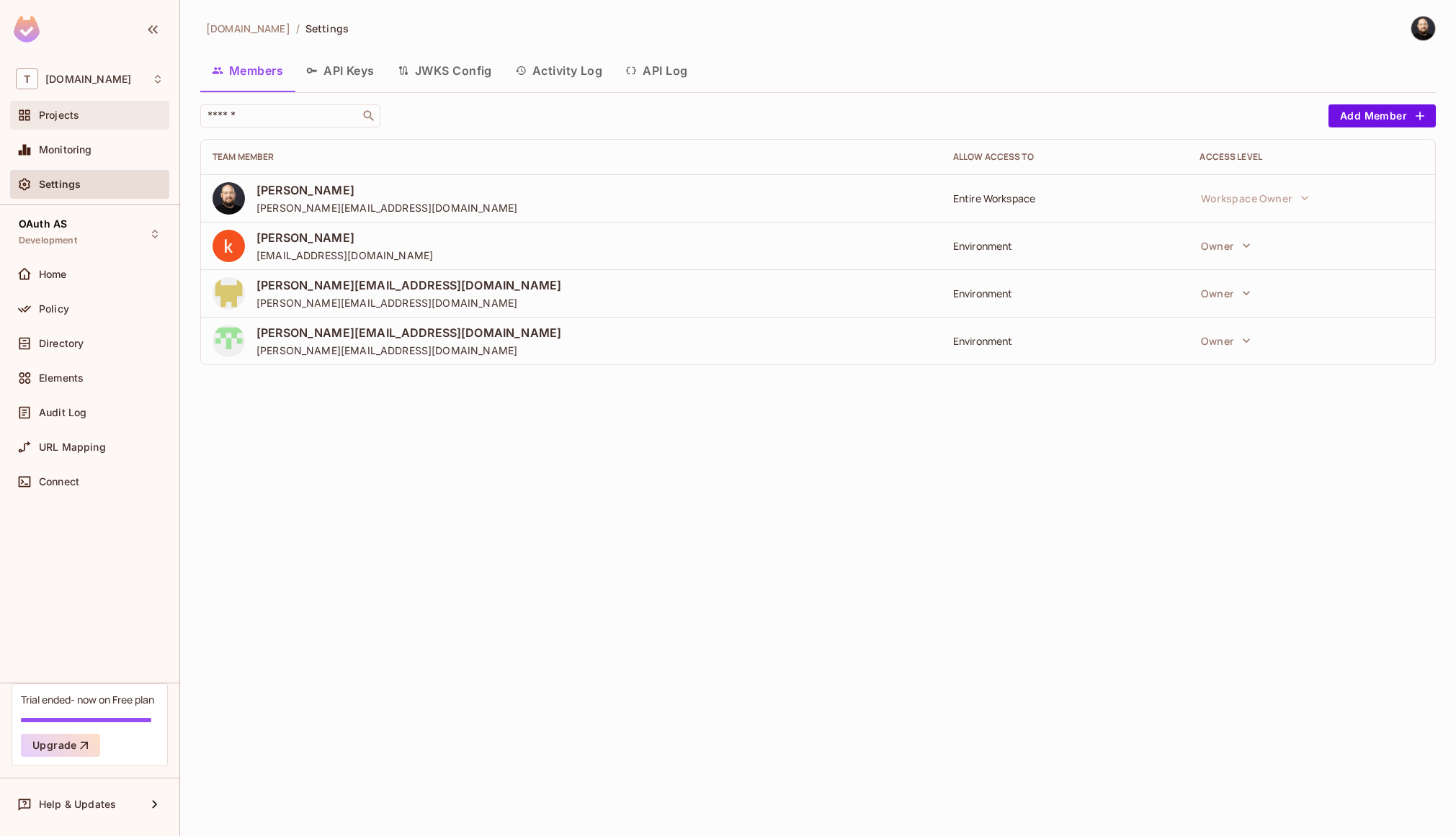
click at [112, 123] on div "Projects" at bounding box center [89, 115] width 148 height 17
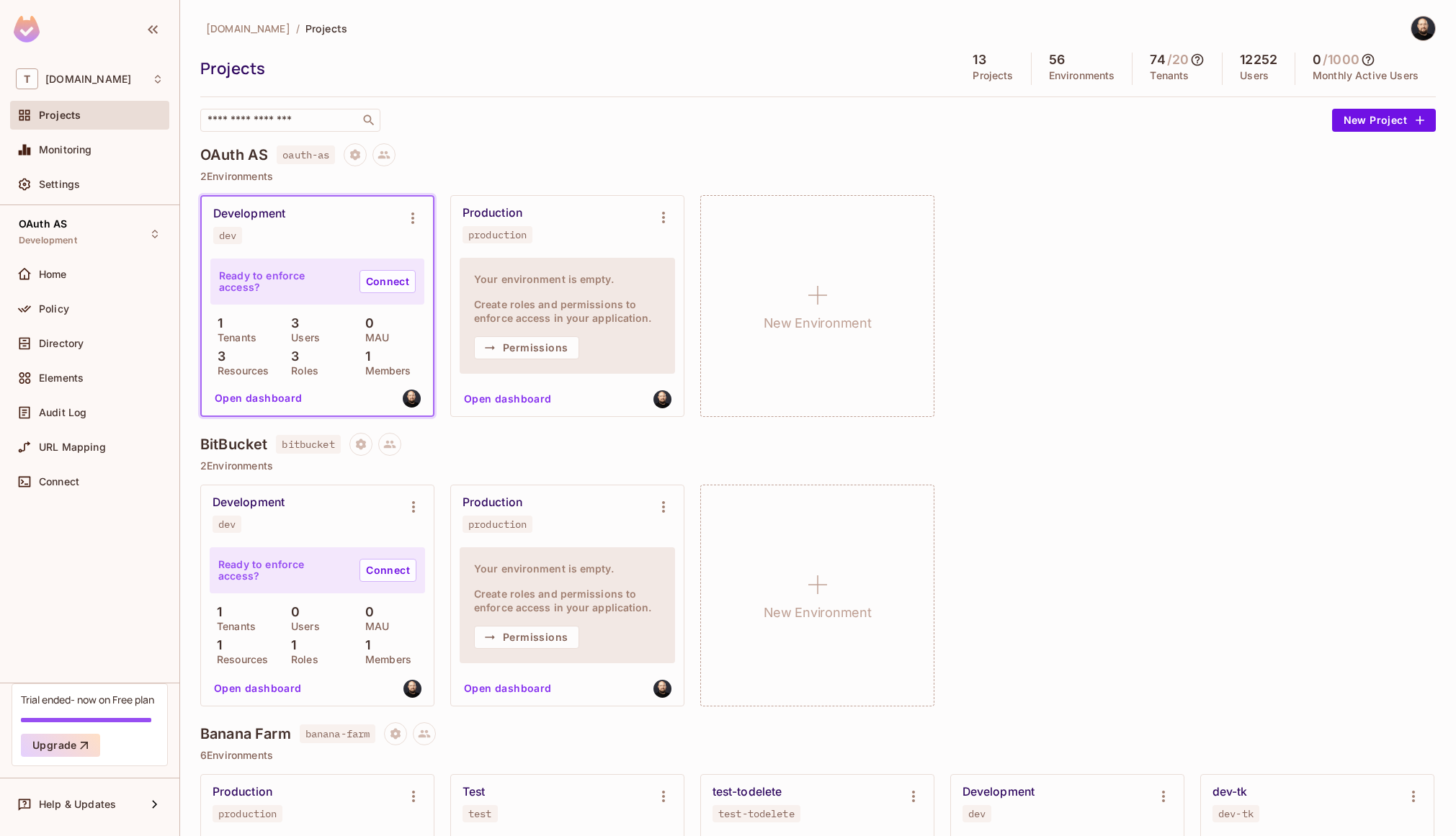
click at [282, 213] on div "Development" at bounding box center [249, 213] width 72 height 14
click at [679, 396] on div "Your environment is empty. Create roles and permissions to enforce access in yo…" at bounding box center [567, 335] width 232 height 163
click at [662, 399] on img at bounding box center [663, 399] width 18 height 18
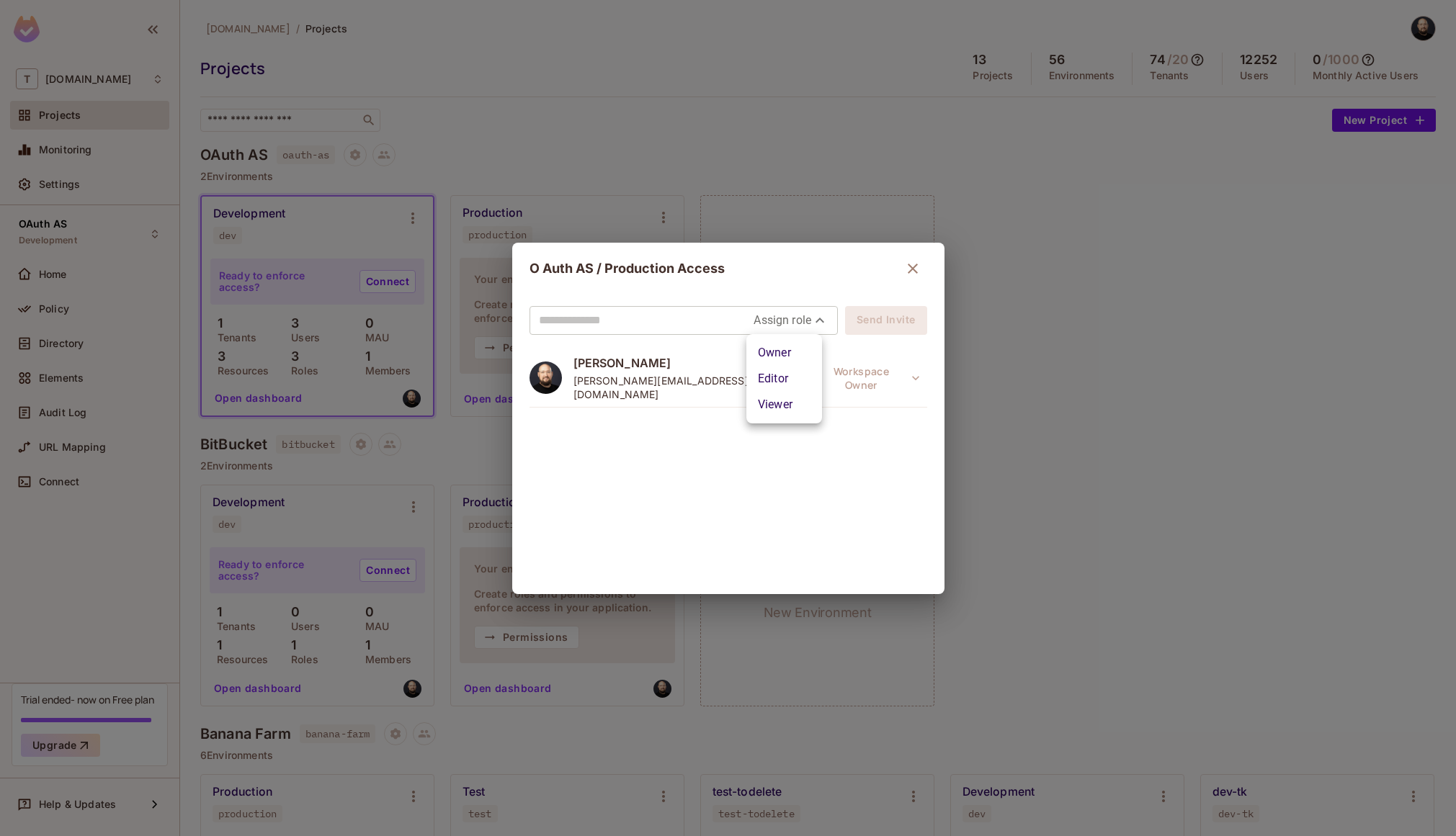
click at [774, 319] on body "T tk-permit.io Projects Monitoring Settings OAuth AS Development Home Policy Di…" at bounding box center [728, 418] width 1456 height 836
click at [776, 403] on li "Viewer" at bounding box center [783, 404] width 75 height 26
click at [813, 327] on body "T tk-permit.io Projects Monitoring Settings OAuth AS Development Home Policy Di…" at bounding box center [728, 418] width 1456 height 836
click at [797, 383] on li "Editor" at bounding box center [796, 379] width 58 height 26
type input "*****"
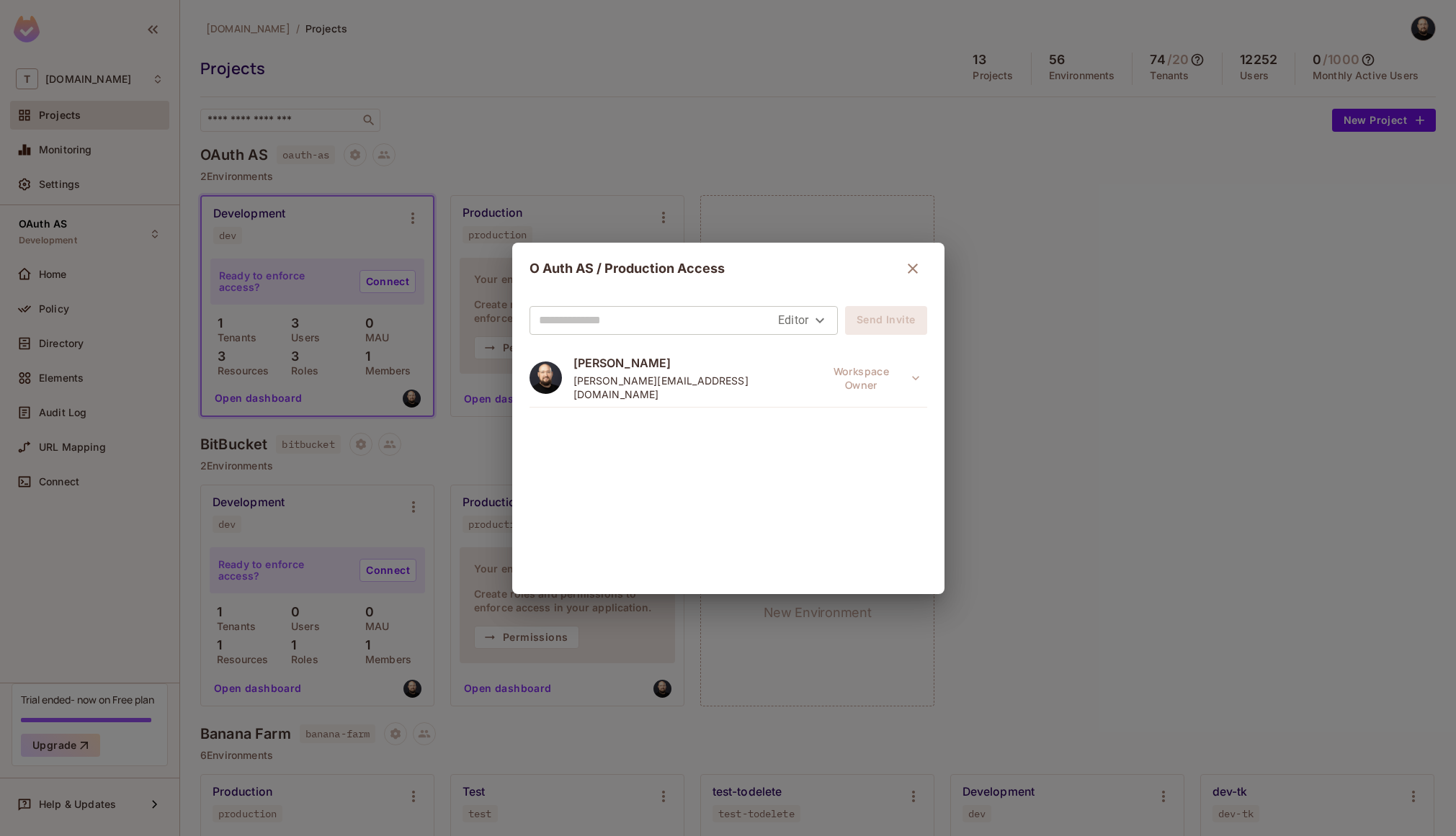
click at [799, 320] on body "T tk-permit.io Projects Monitoring Settings OAuth AS Development Home Policy Di…" at bounding box center [728, 418] width 1456 height 836
click at [724, 298] on div at bounding box center [728, 418] width 1456 height 836
click at [818, 322] on body "T tk-permit.io Projects Monitoring Settings OAuth AS Development Home Policy Di…" at bounding box center [728, 418] width 1456 height 836
click at [802, 375] on li "Editor" at bounding box center [797, 379] width 58 height 26
click at [661, 322] on input "text" at bounding box center [659, 321] width 240 height 23
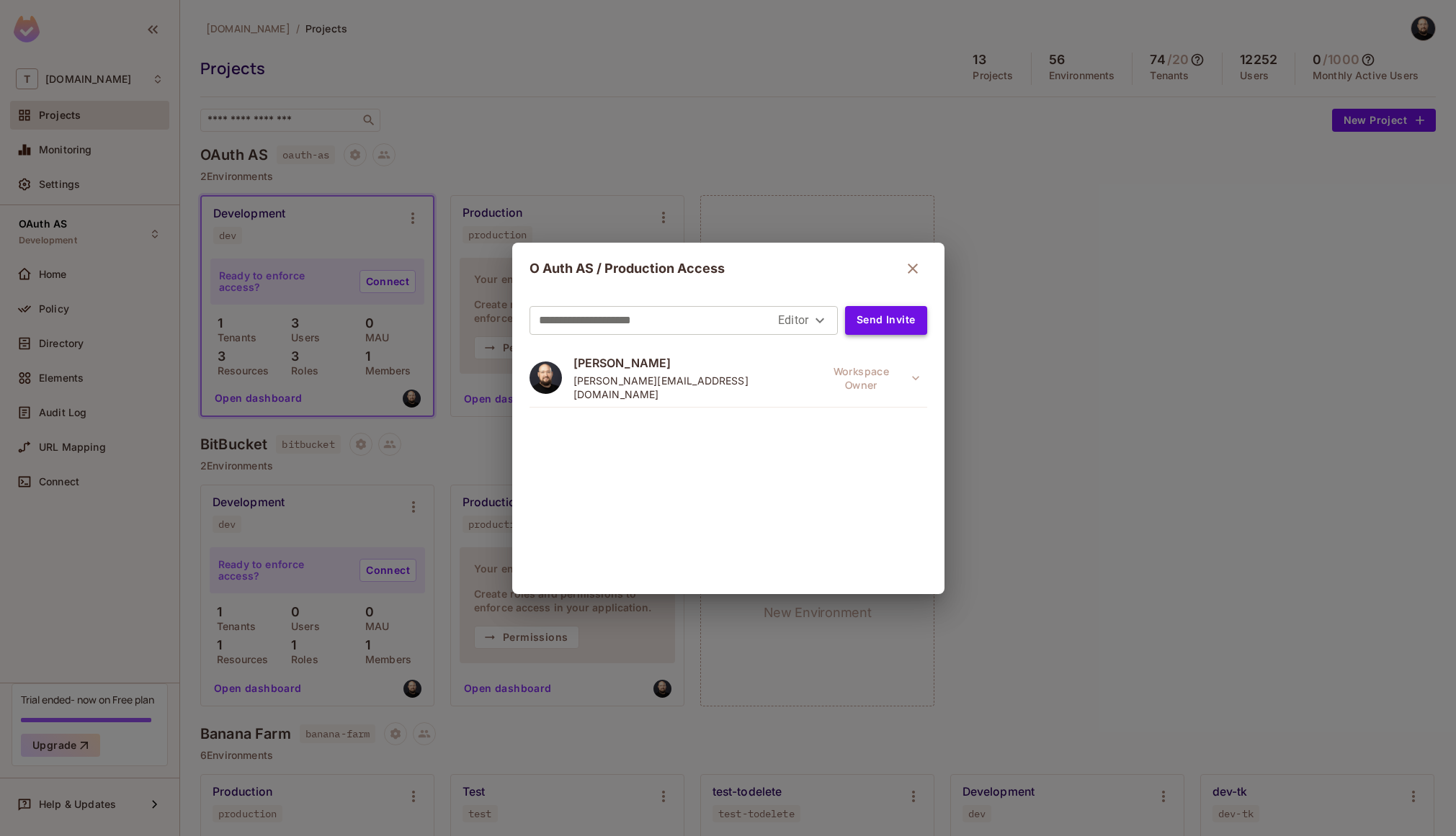
type input "**********"
click at [884, 327] on button "Send Invite" at bounding box center [886, 320] width 81 height 29
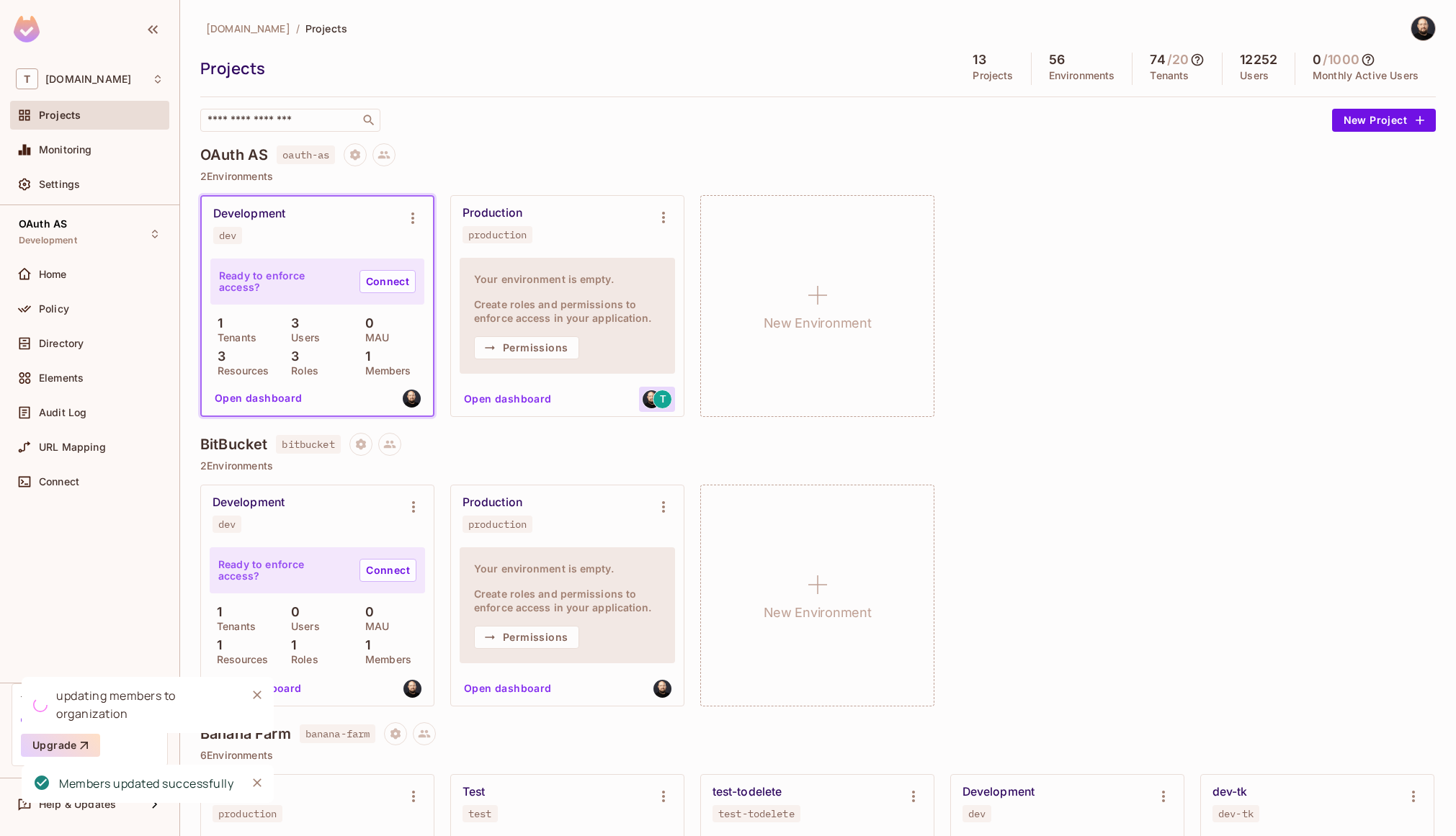
click at [662, 396] on span "T" at bounding box center [663, 399] width 7 height 10
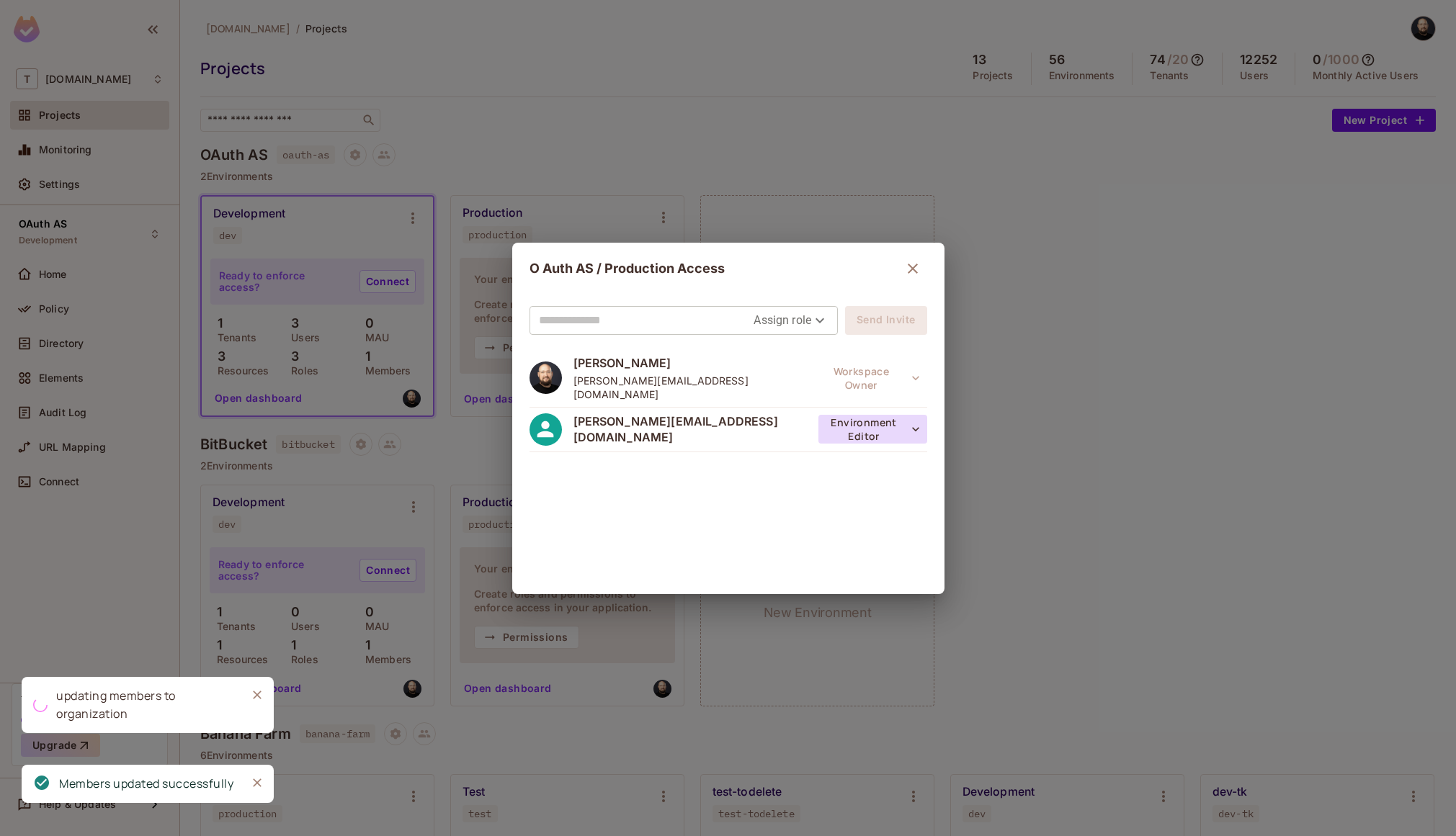
click at [887, 418] on button "Environment Editor" at bounding box center [874, 429] width 109 height 29
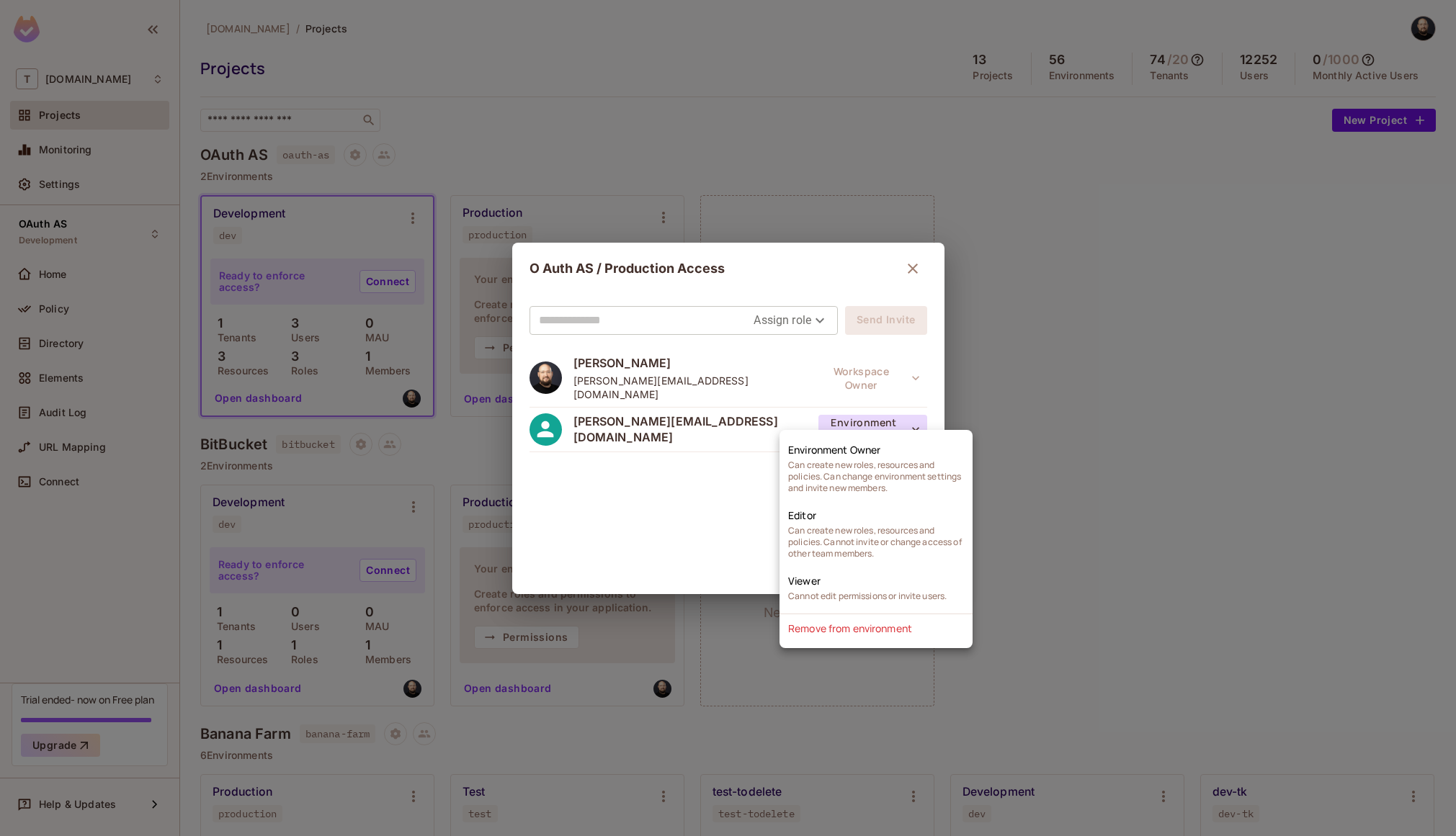
click at [1210, 447] on div at bounding box center [728, 418] width 1456 height 836
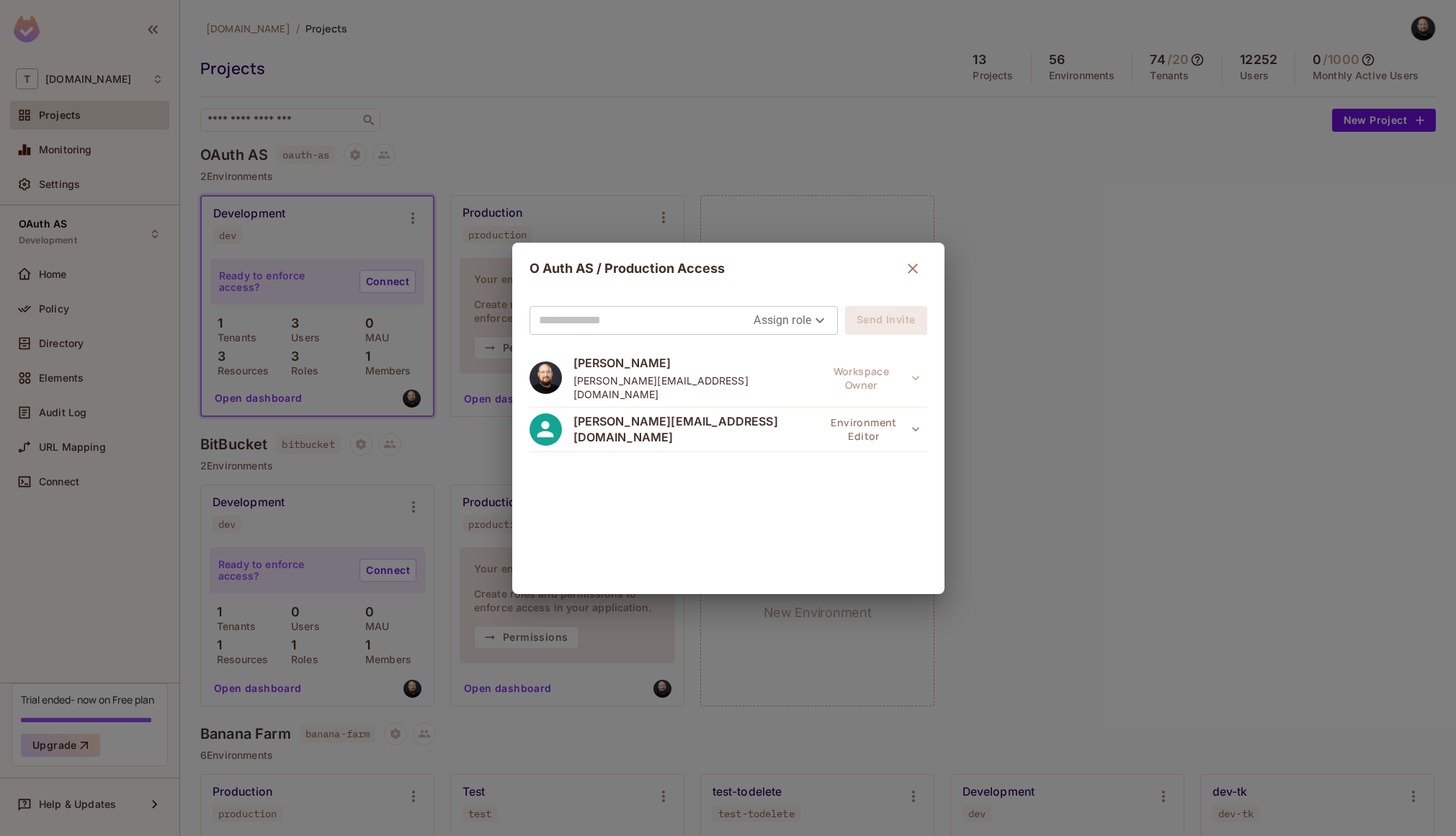
click at [916, 266] on button "button" at bounding box center [912, 268] width 29 height 29
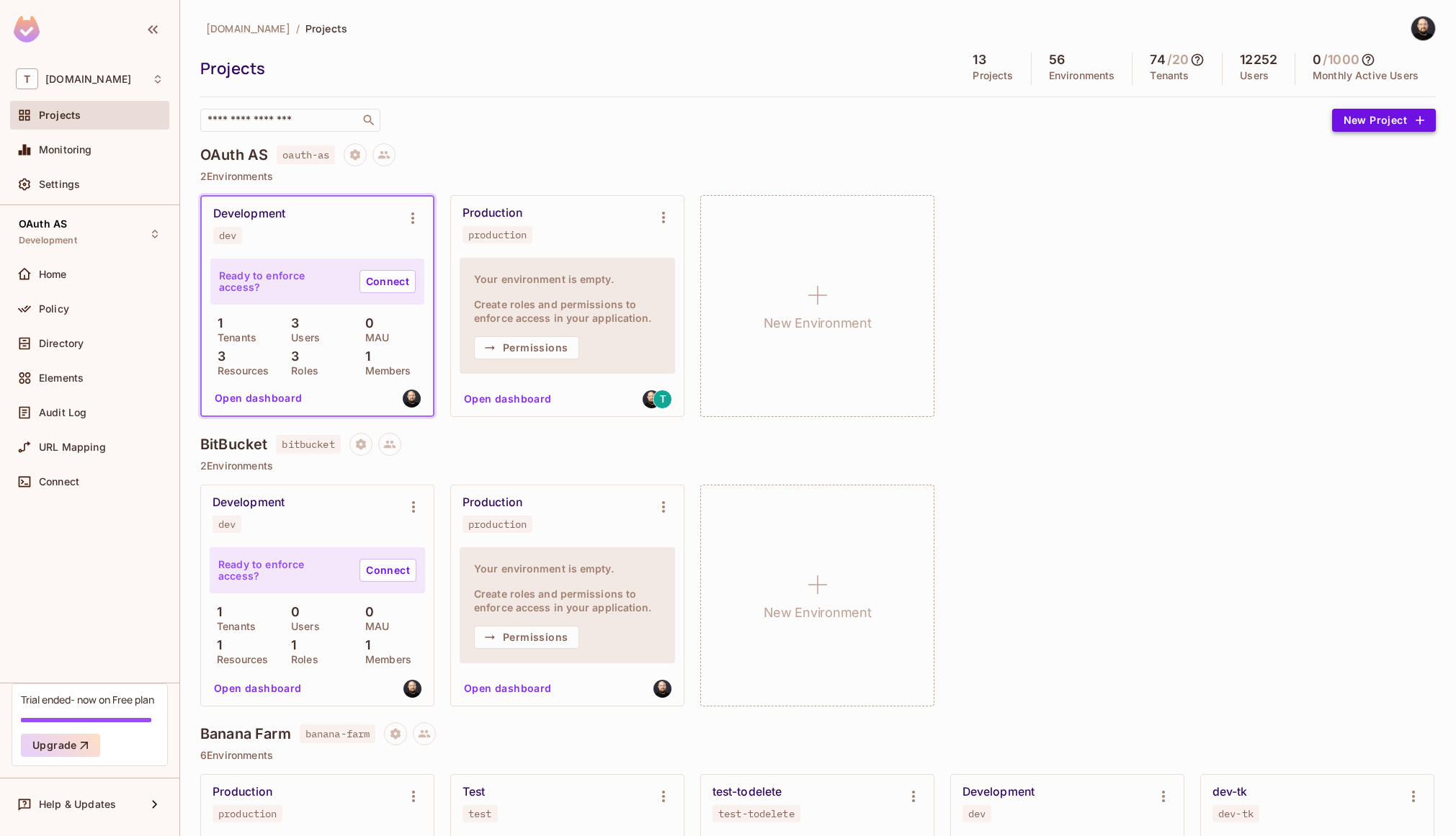
click at [1347, 119] on button "New Project" at bounding box center [1384, 121] width 103 height 23
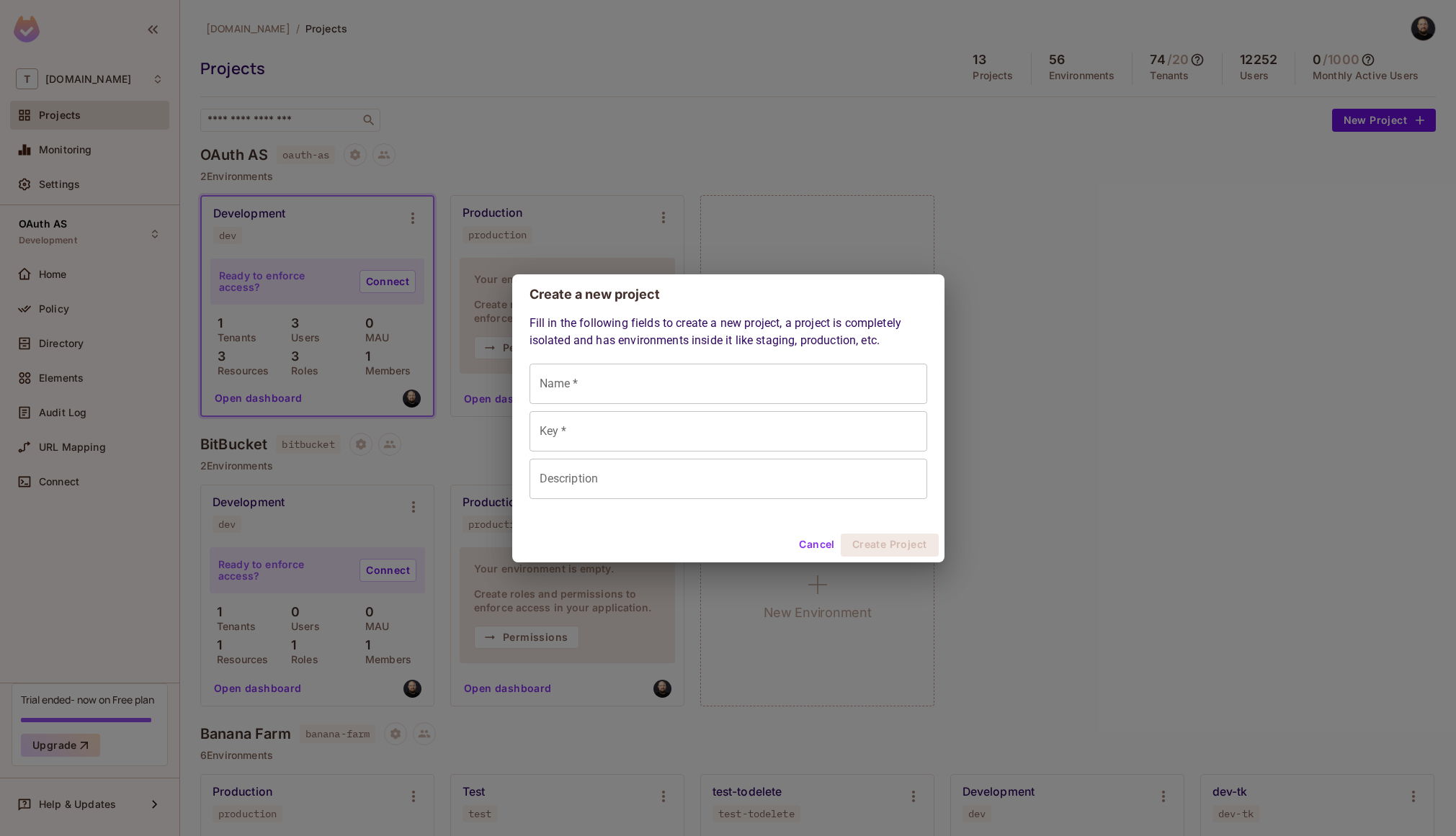
click at [812, 541] on button "Cancel" at bounding box center [817, 545] width 47 height 23
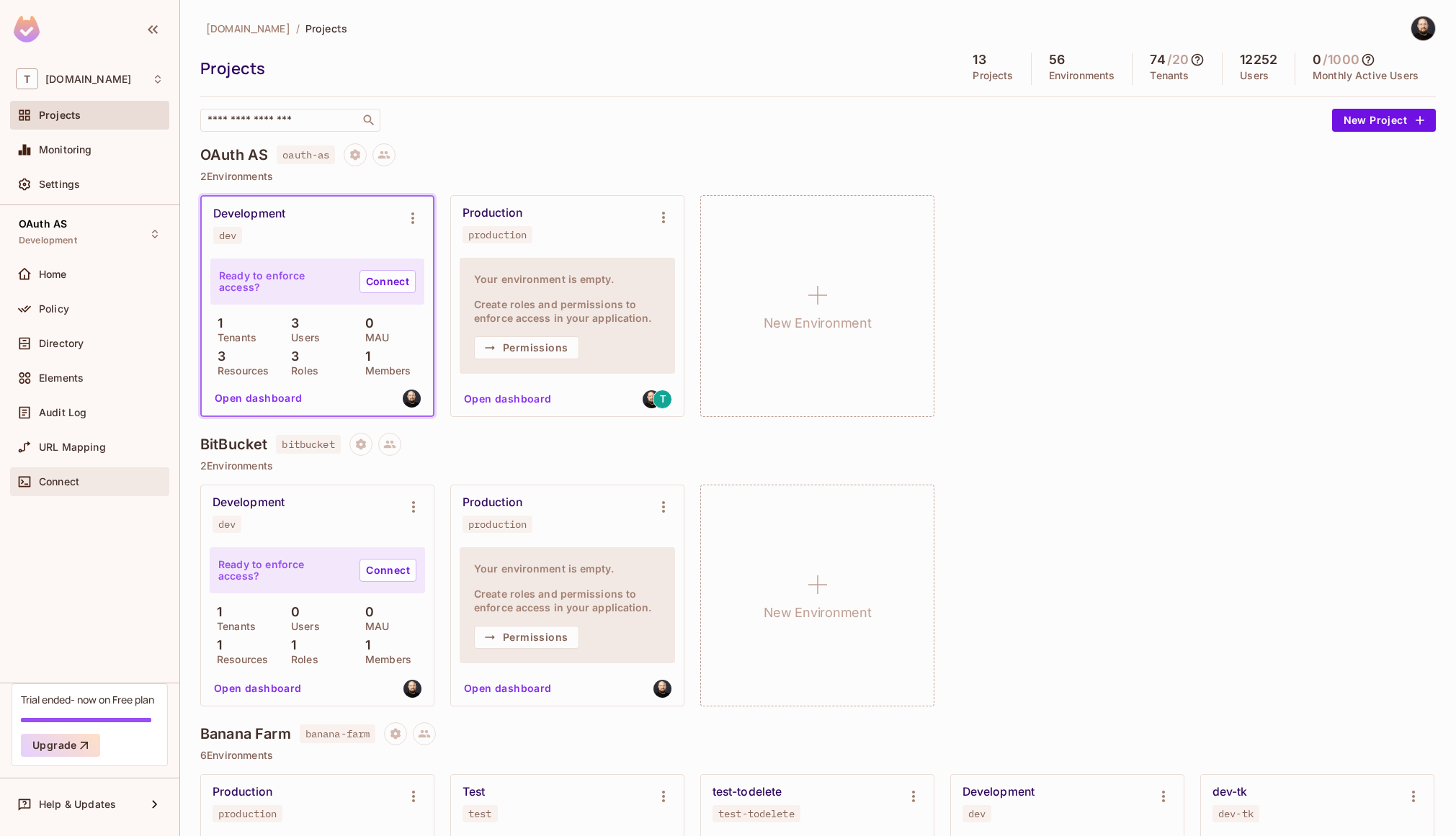
click at [69, 480] on span "Connect" at bounding box center [59, 482] width 41 height 12
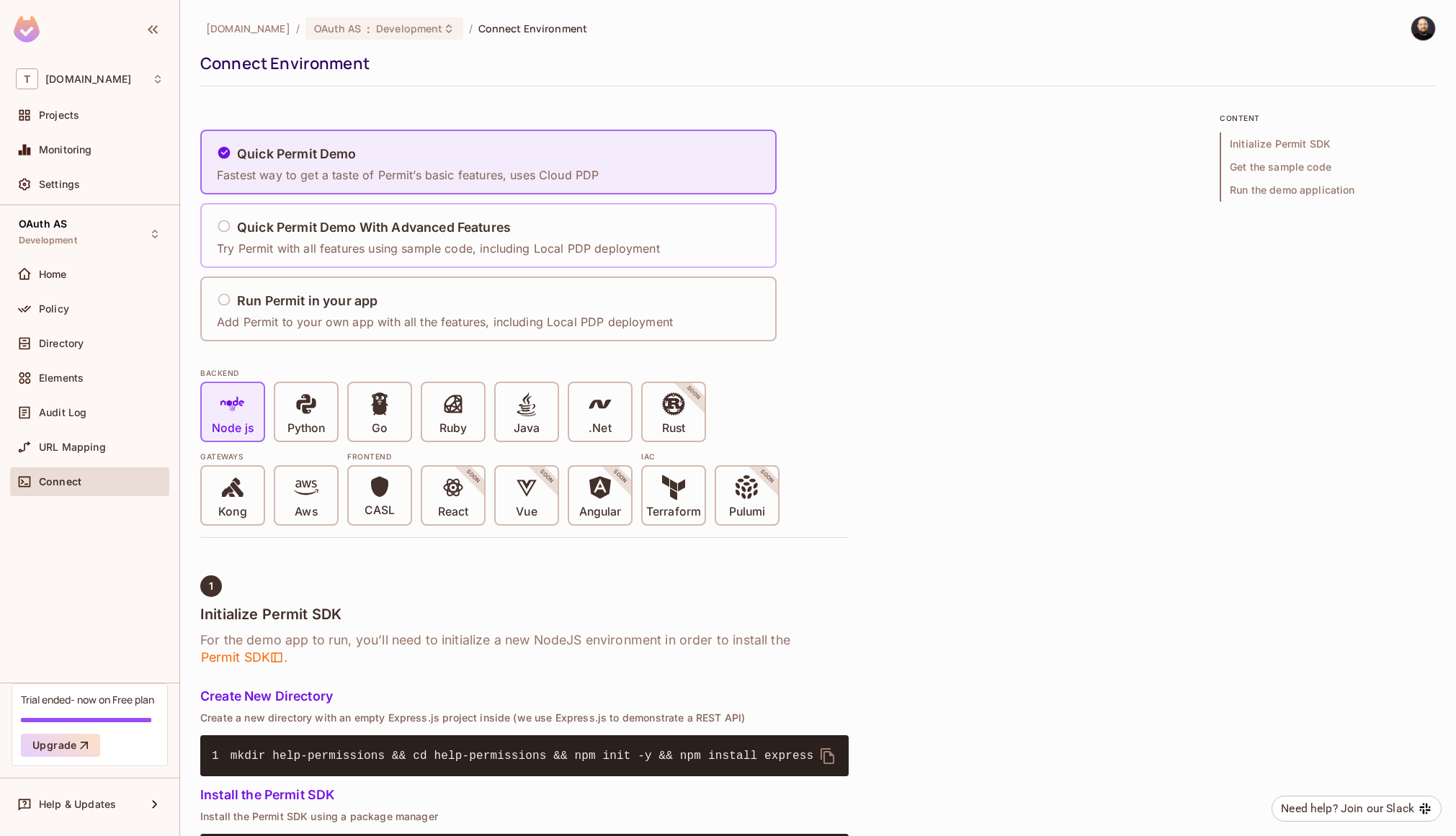
click at [323, 230] on h5 "Quick Permit Demo With Advanced Features" at bounding box center [374, 227] width 274 height 14
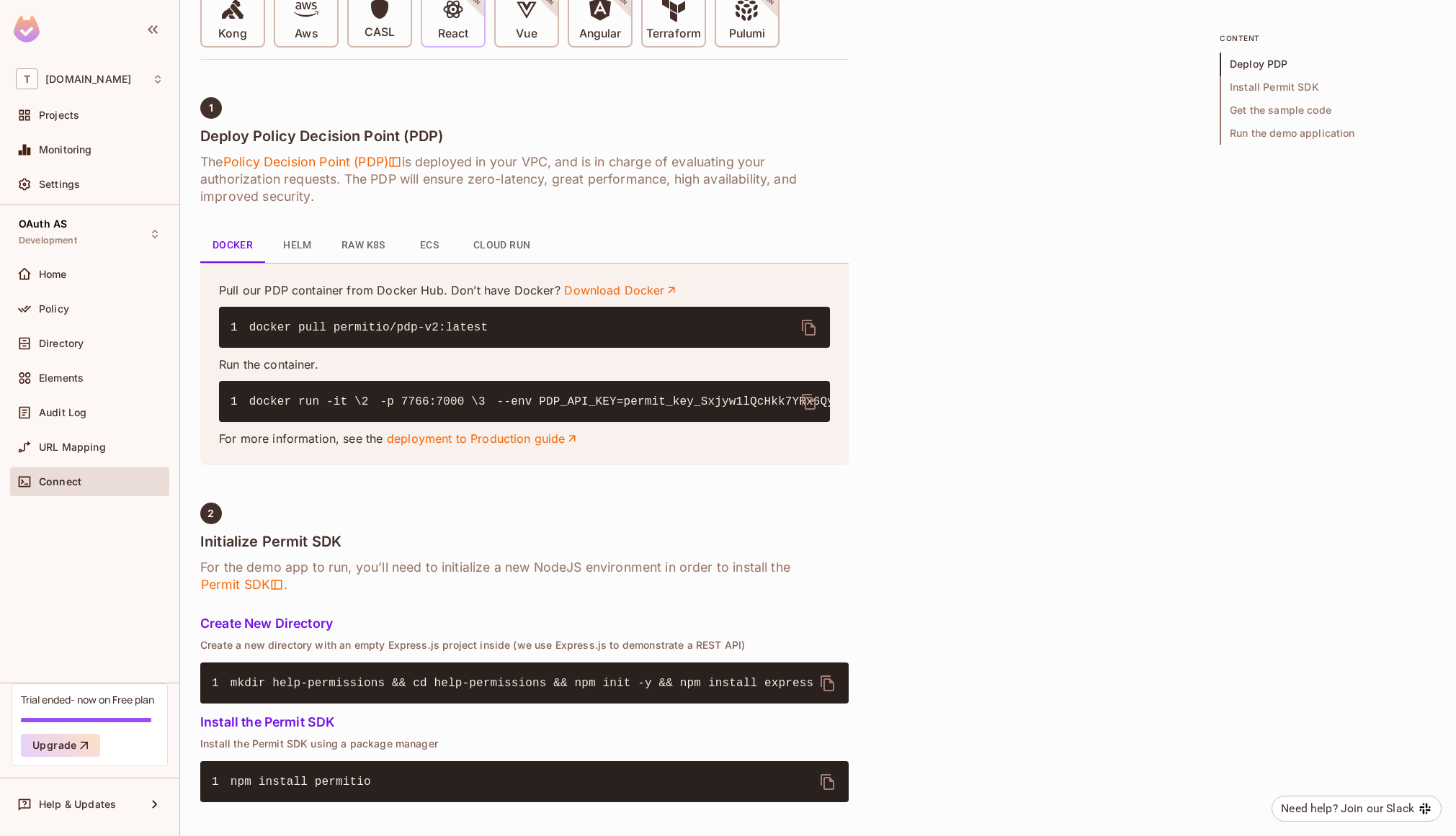
scroll to position [490, 0]
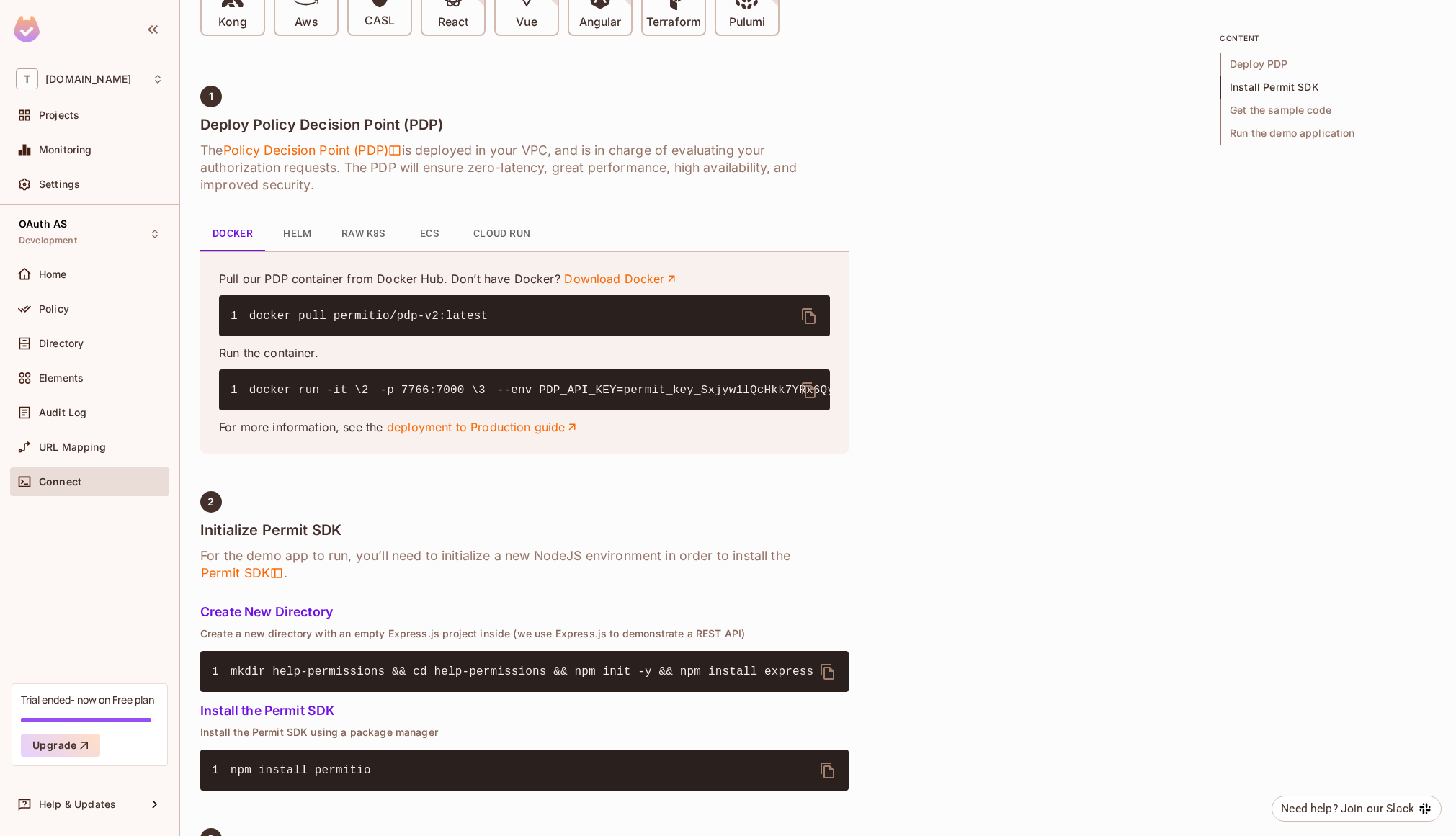
drag, startPoint x: 268, startPoint y: 404, endPoint x: 359, endPoint y: 403, distance: 91.0
click at [359, 397] on code "1 docker run -it \ 2 -p 7766:7000 \ 3 --env PDP_API_KEY=permit_key_Sxjyw1lQcHkk…" at bounding box center [948, 390] width 1434 height 13
drag, startPoint x: 418, startPoint y: 458, endPoint x: 220, endPoint y: 390, distance: 209.4
click at [220, 390] on pre "1 docker run -it \ 2 -p 7766:7000 \ 3 --env PDP_API_KEY=permit_key_Sxjyw1lQcHkk…" at bounding box center [524, 390] width 611 height 41
copy code "docker run -it \ 2 -p 7766:7000 \ 3 --env PDP_API_KEY=permit_key_Sxjyw1lQcHkk7Y…"
